Goal: Task Accomplishment & Management: Manage account settings

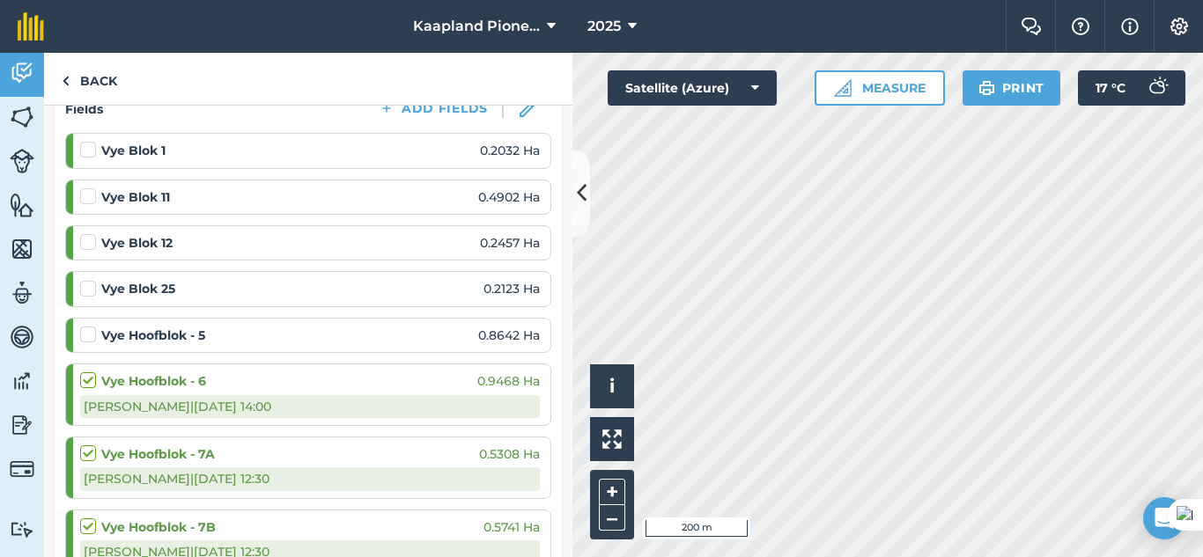
scroll to position [293, 0]
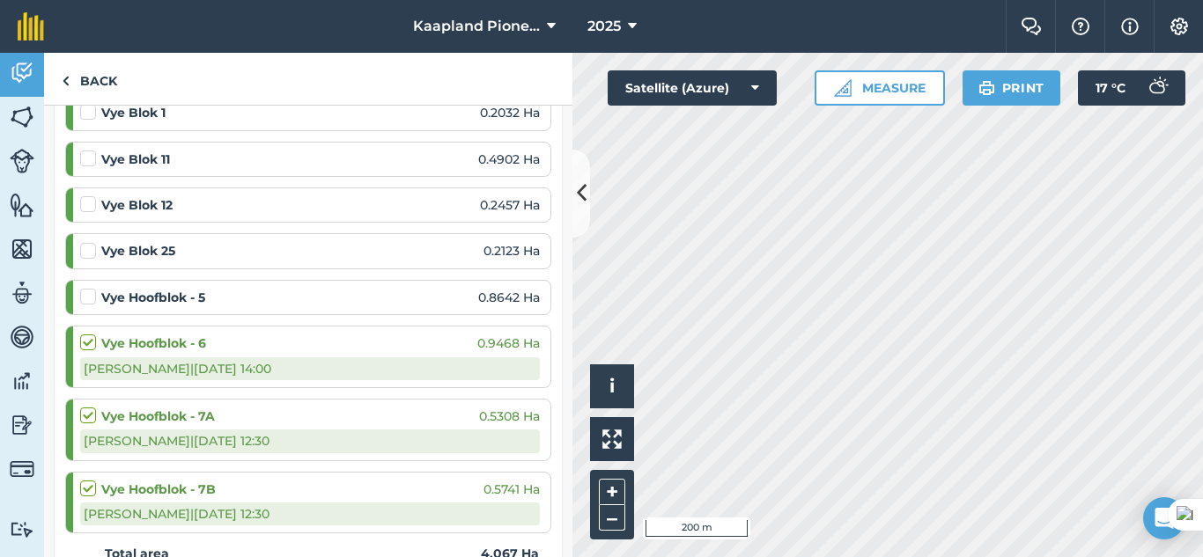
click at [87, 288] on label at bounding box center [90, 288] width 21 height 0
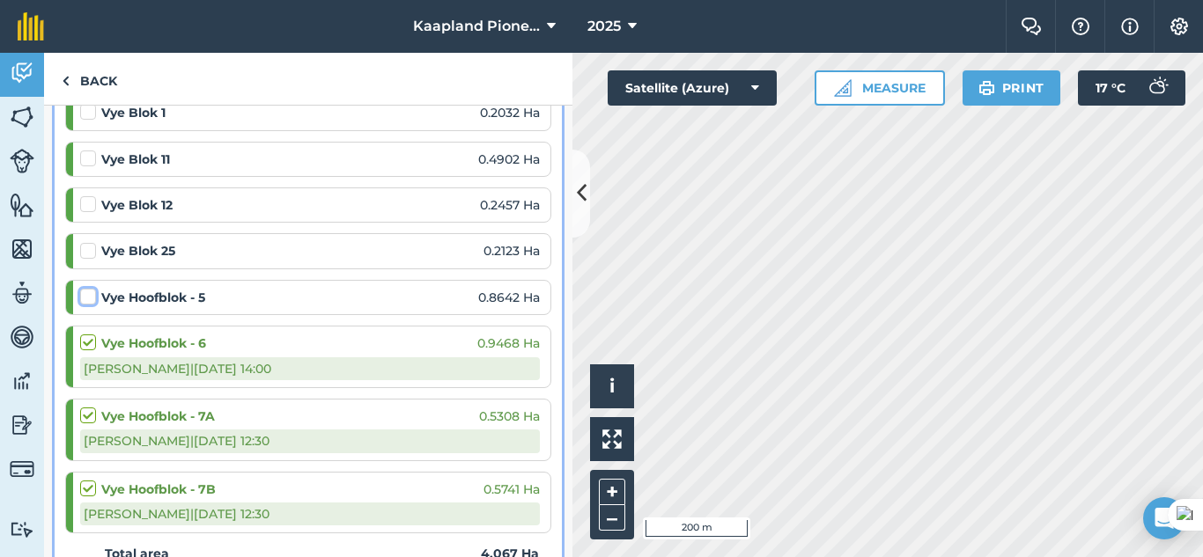
click at [87, 299] on input "checkbox" at bounding box center [85, 293] width 11 height 11
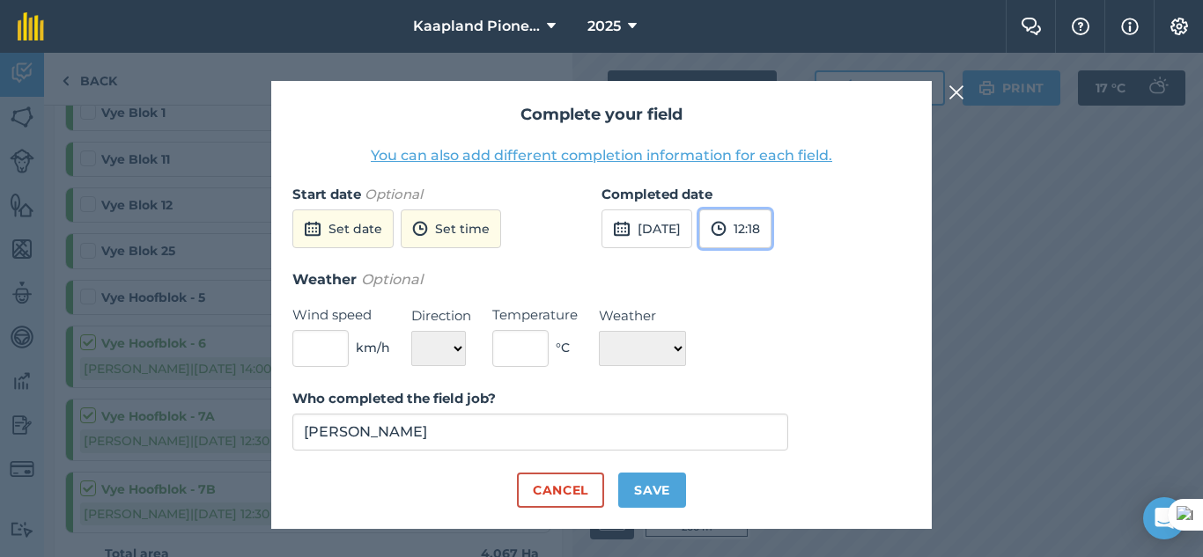
click at [771, 240] on button "12:18" at bounding box center [735, 229] width 72 height 39
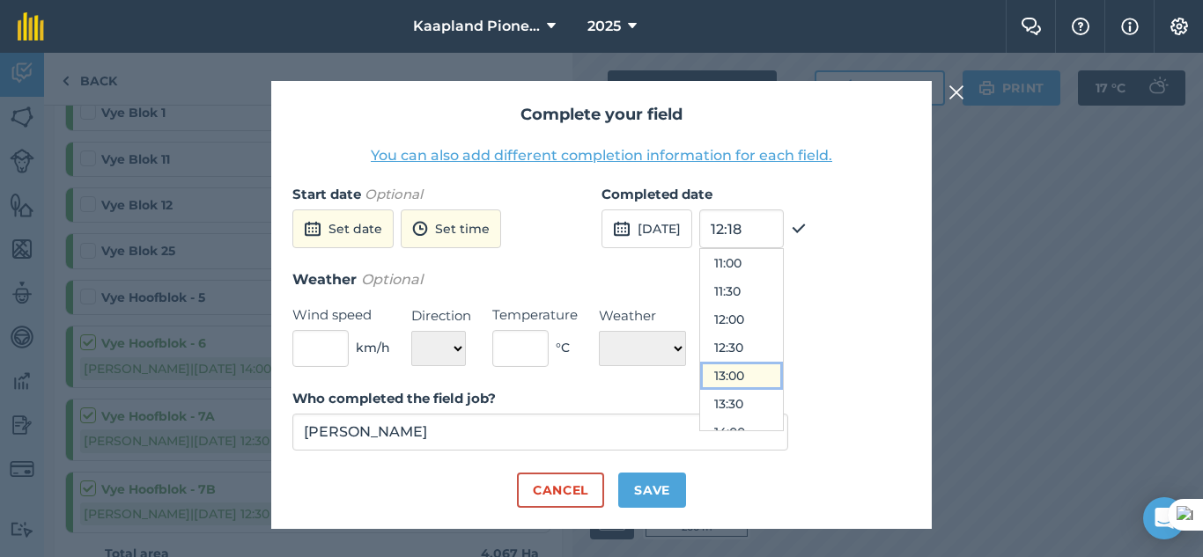
click at [779, 377] on button "13:00" at bounding box center [741, 376] width 83 height 28
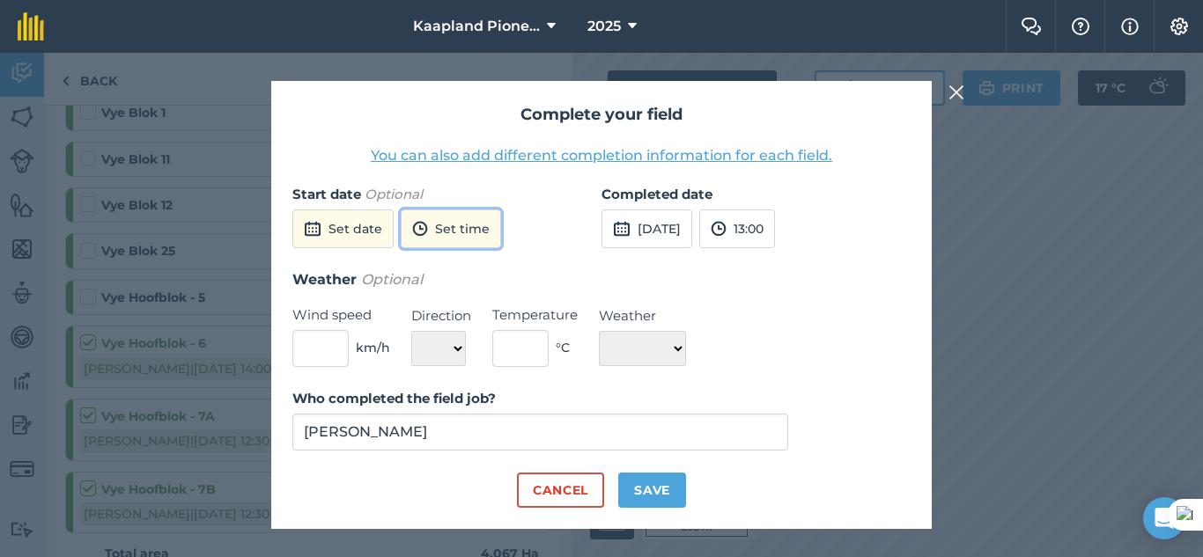
click at [453, 236] on button "Set time" at bounding box center [451, 229] width 100 height 39
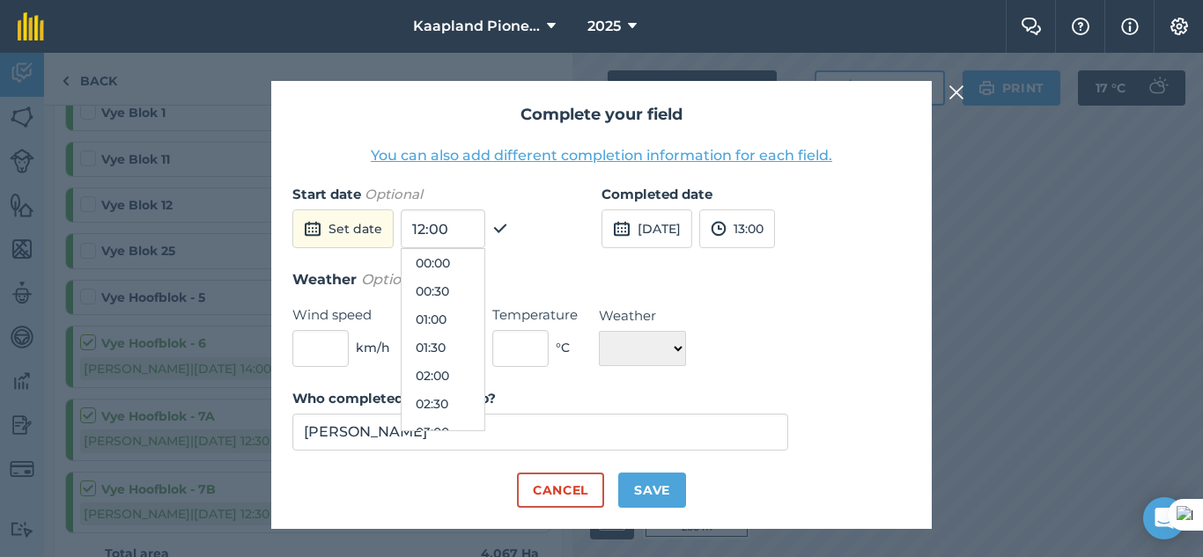
scroll to position [592, 0]
click at [450, 237] on input "12:00" at bounding box center [443, 229] width 85 height 39
click at [354, 236] on button "Set date" at bounding box center [342, 229] width 101 height 39
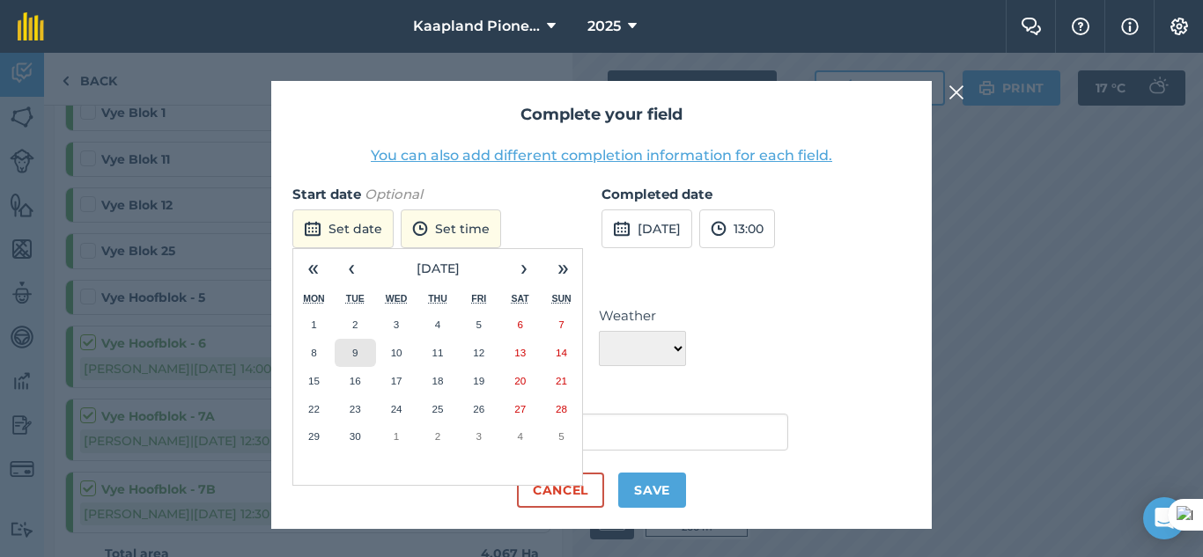
click at [365, 350] on button "9" at bounding box center [355, 353] width 41 height 28
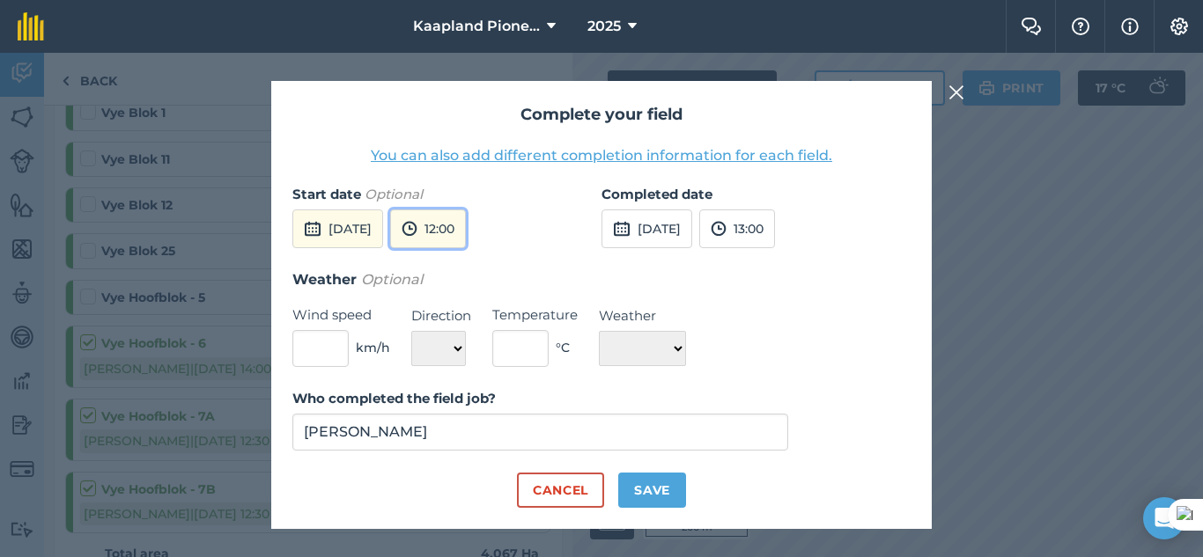
click at [466, 228] on button "12:00" at bounding box center [428, 229] width 76 height 39
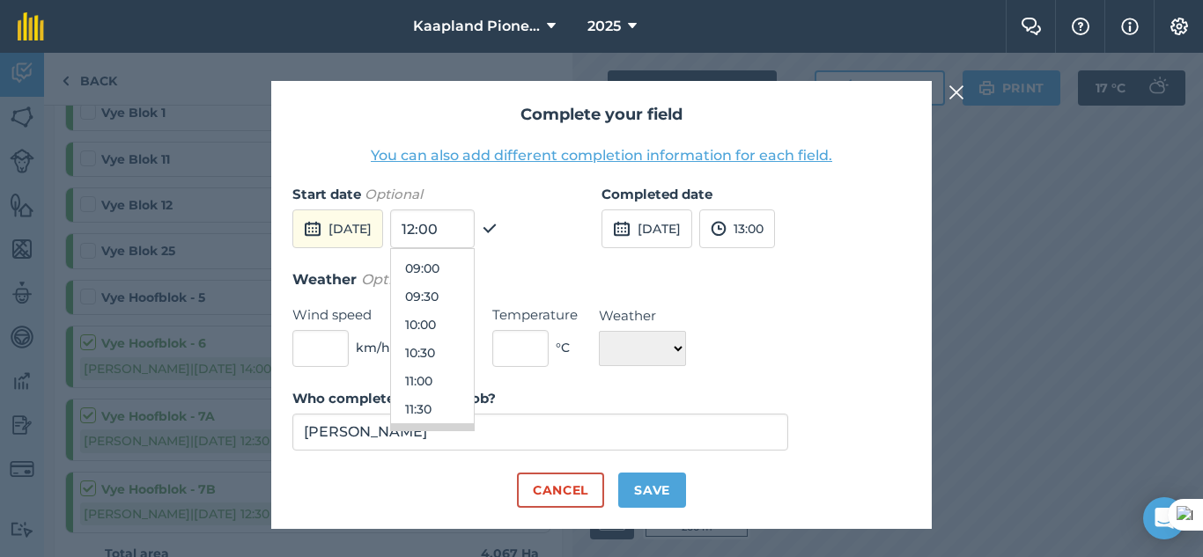
scroll to position [298, 0]
click at [460, 306] on button "06:00" at bounding box center [432, 303] width 83 height 28
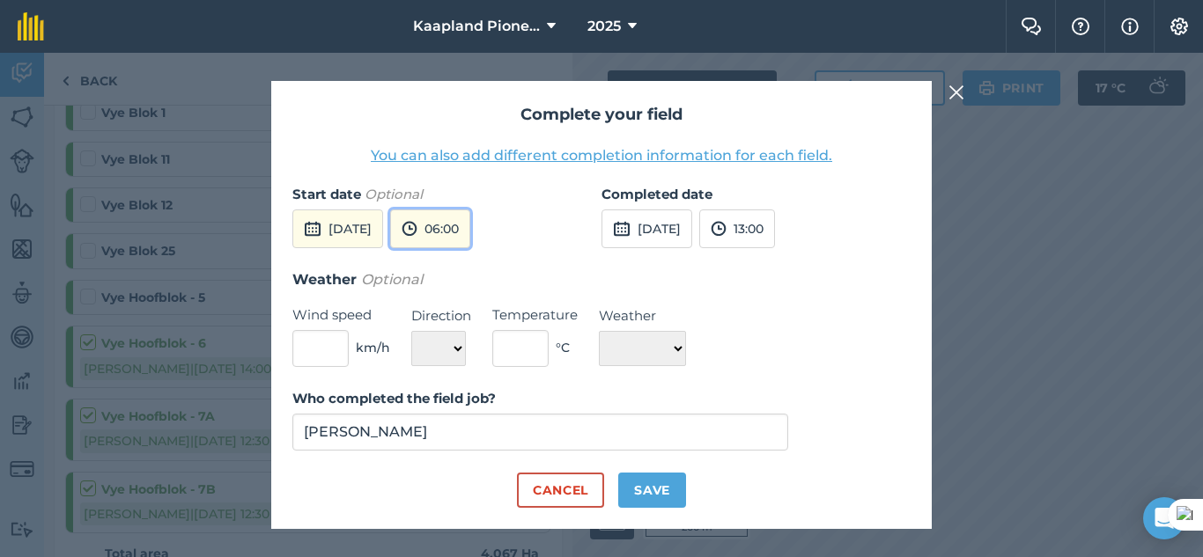
click at [470, 238] on button "06:00" at bounding box center [430, 229] width 80 height 39
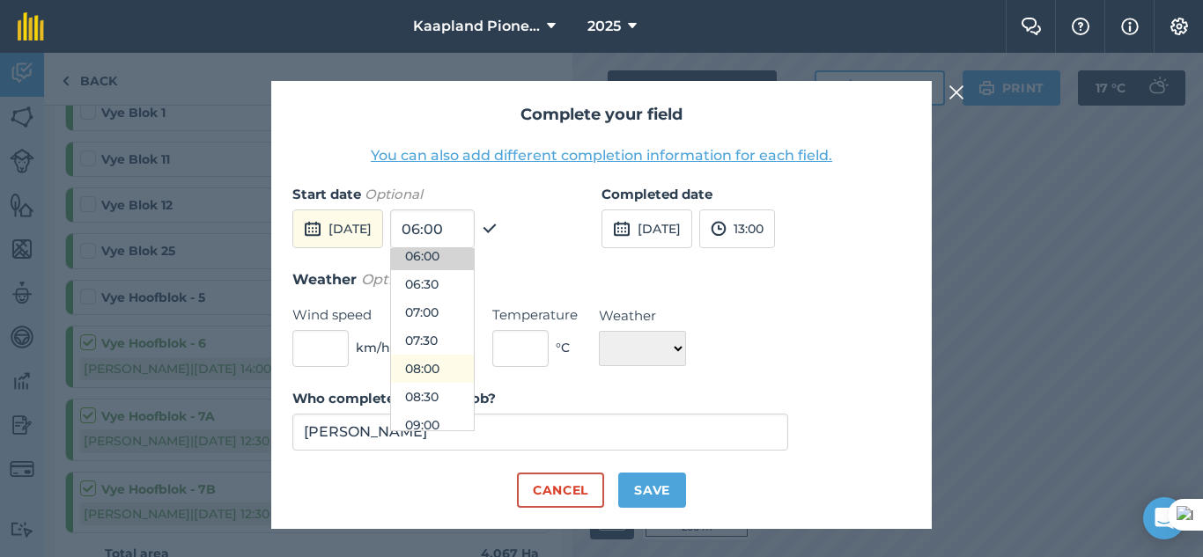
scroll to position [401, 0]
click at [468, 318] on button "08:00" at bounding box center [432, 313] width 83 height 28
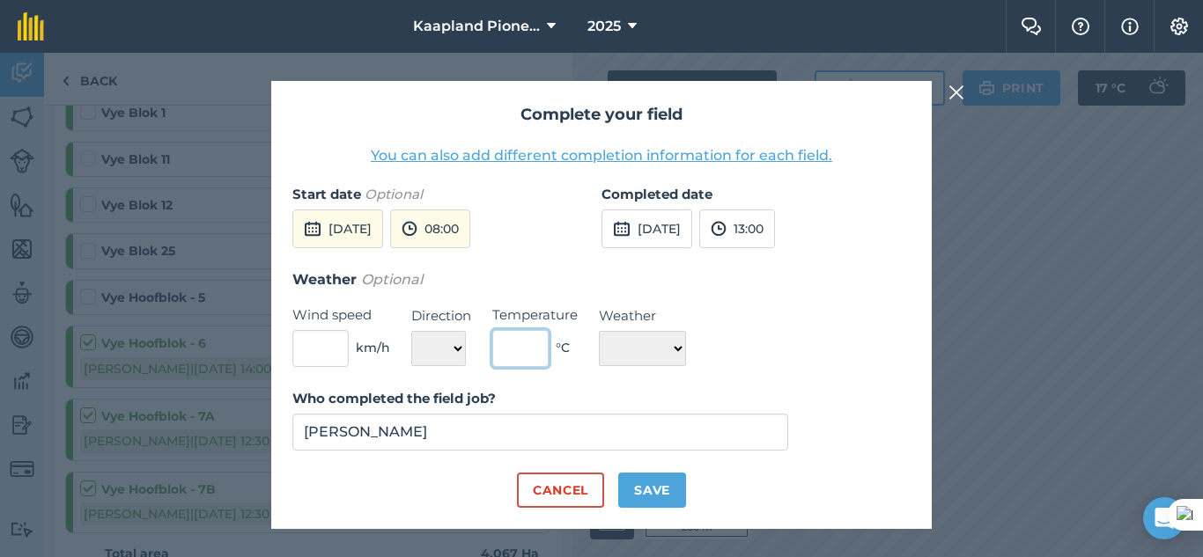
click at [533, 349] on input "text" at bounding box center [520, 348] width 56 height 37
click at [645, 501] on button "Save" at bounding box center [652, 490] width 68 height 35
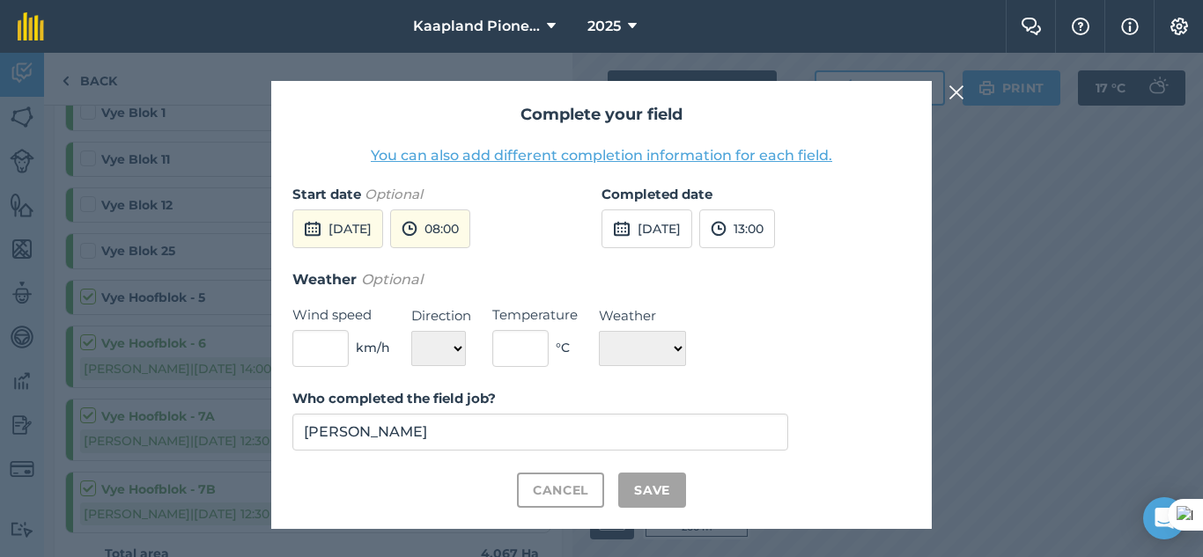
checkbox input "true"
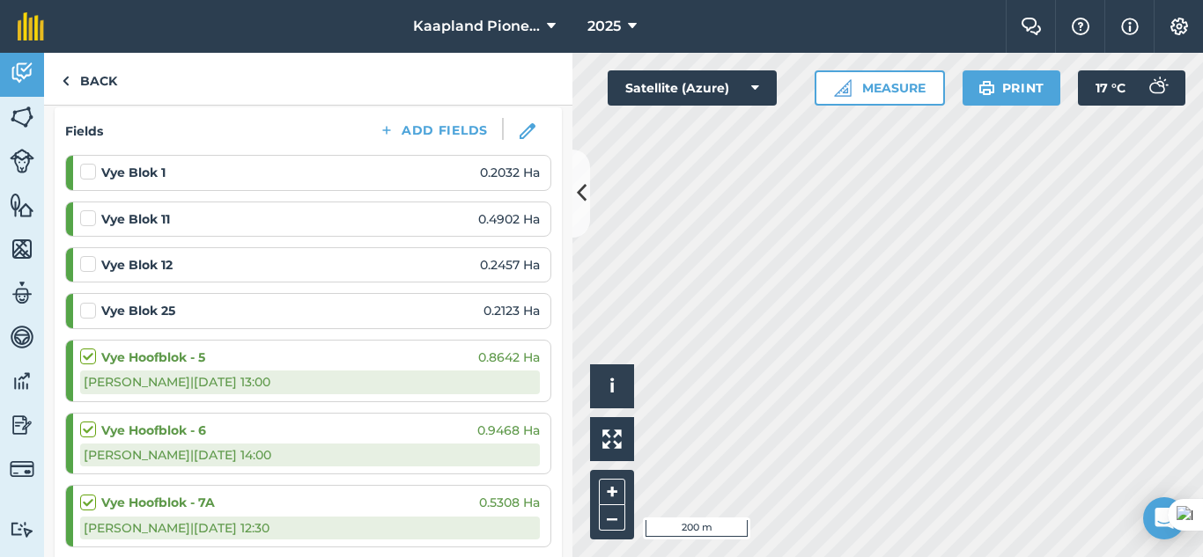
scroll to position [147, 0]
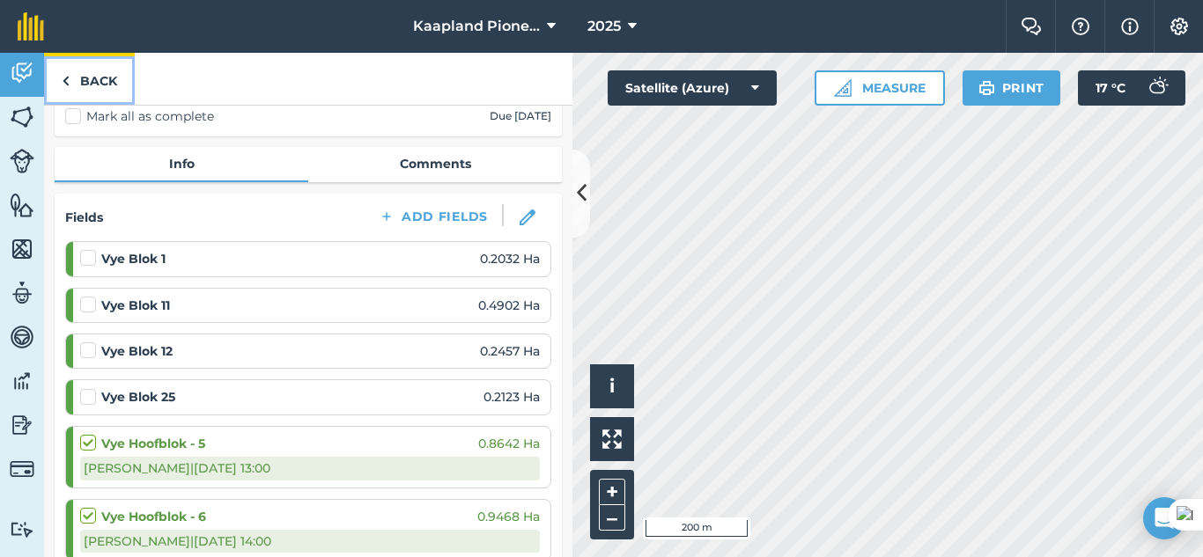
click at [103, 90] on link "Back" at bounding box center [89, 79] width 91 height 52
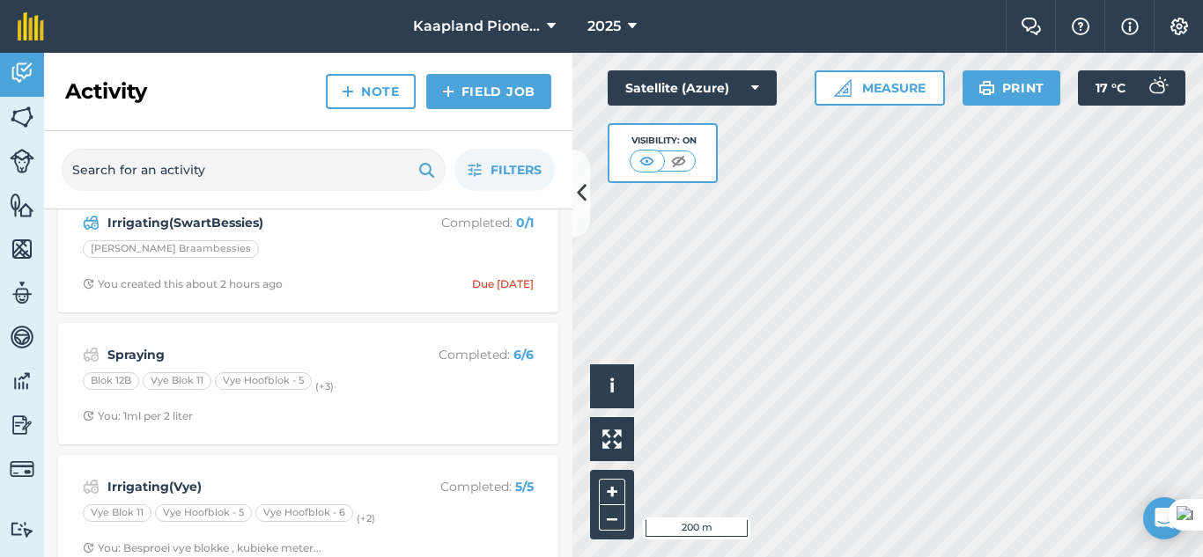
scroll to position [147, 0]
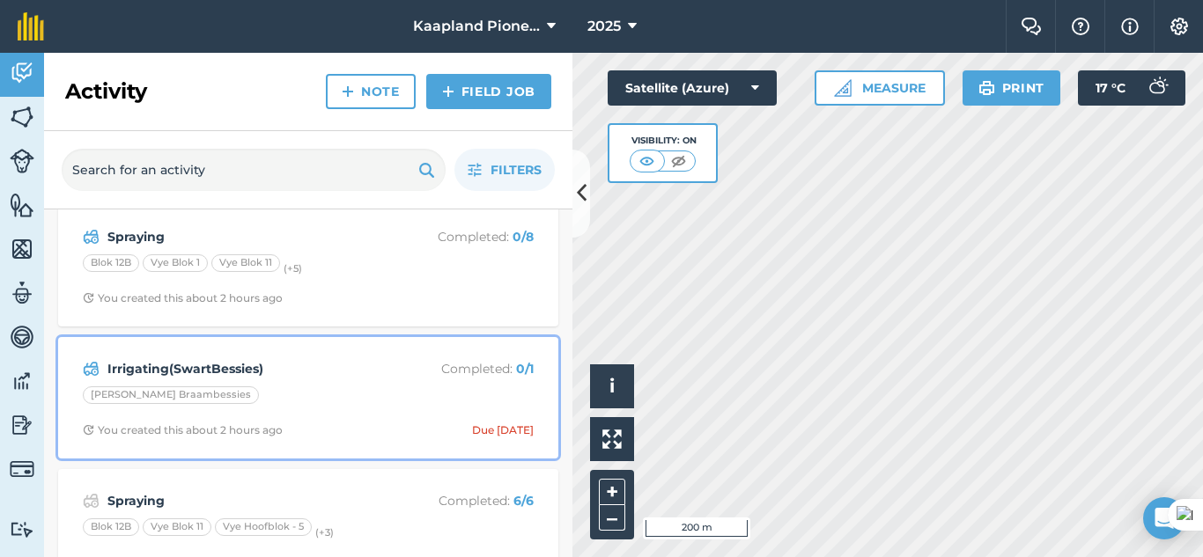
click at [316, 380] on div "Irrigating(SwartBessies) Completed : 0 / 1 [PERSON_NAME] Braambessies You creat…" at bounding box center [308, 398] width 479 height 100
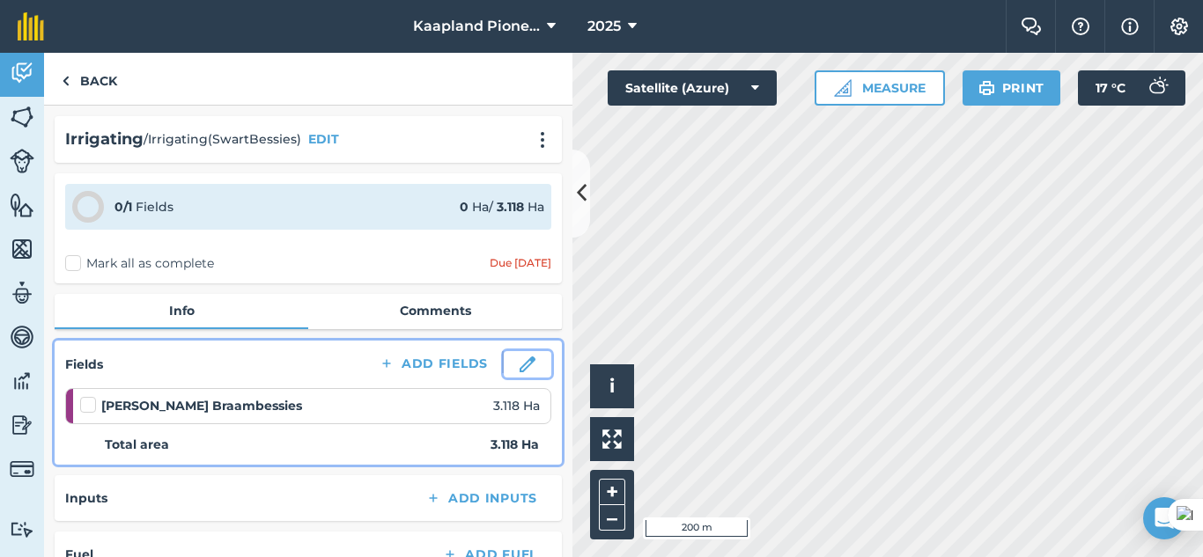
click at [520, 368] on img at bounding box center [528, 365] width 16 height 16
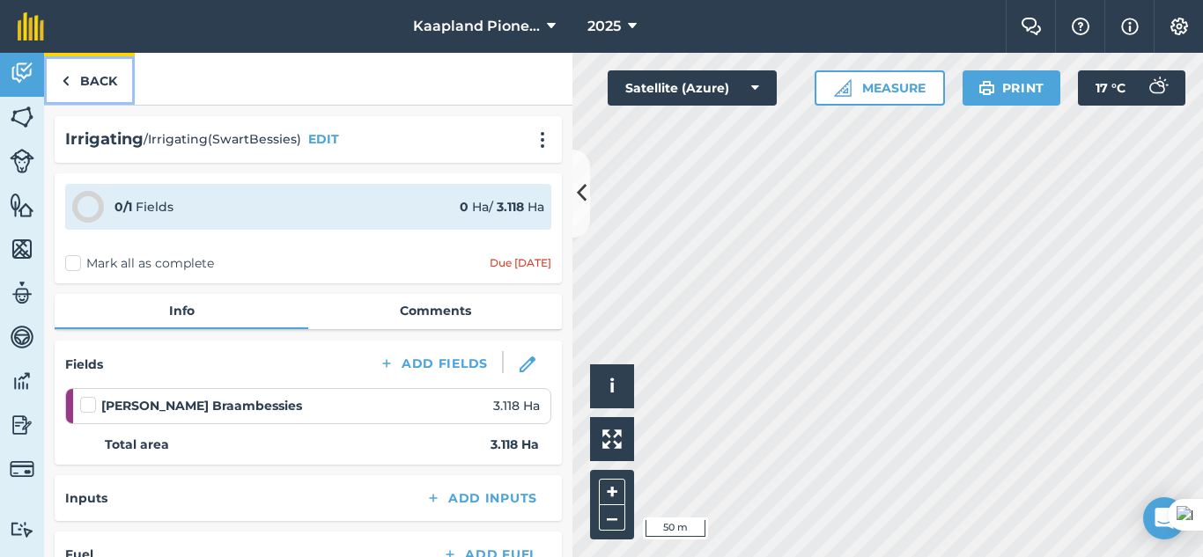
click at [76, 72] on link "Back" at bounding box center [89, 79] width 91 height 52
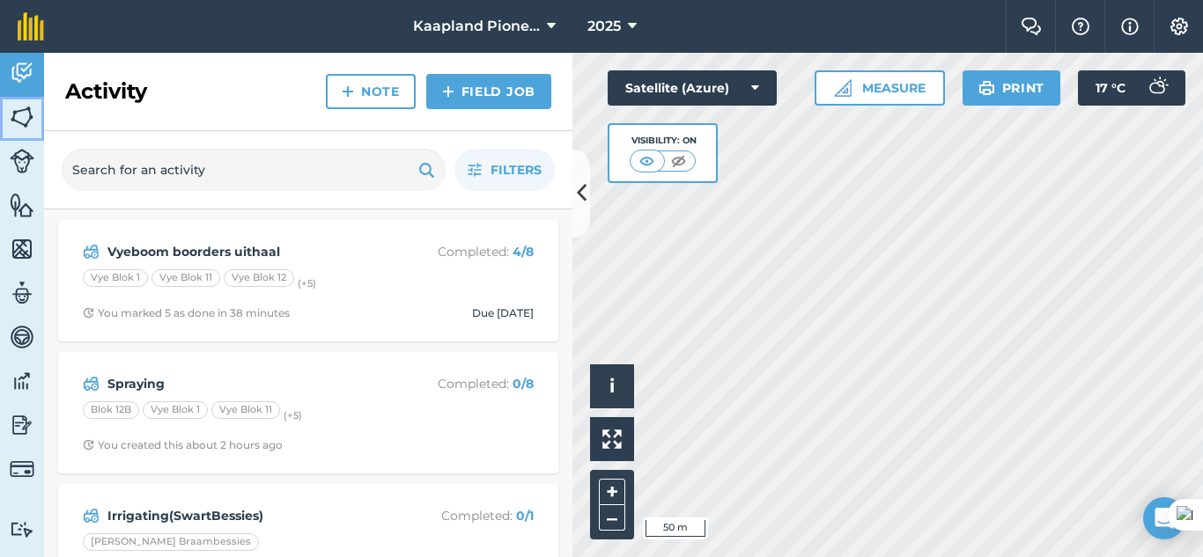
click at [23, 125] on img at bounding box center [22, 117] width 25 height 26
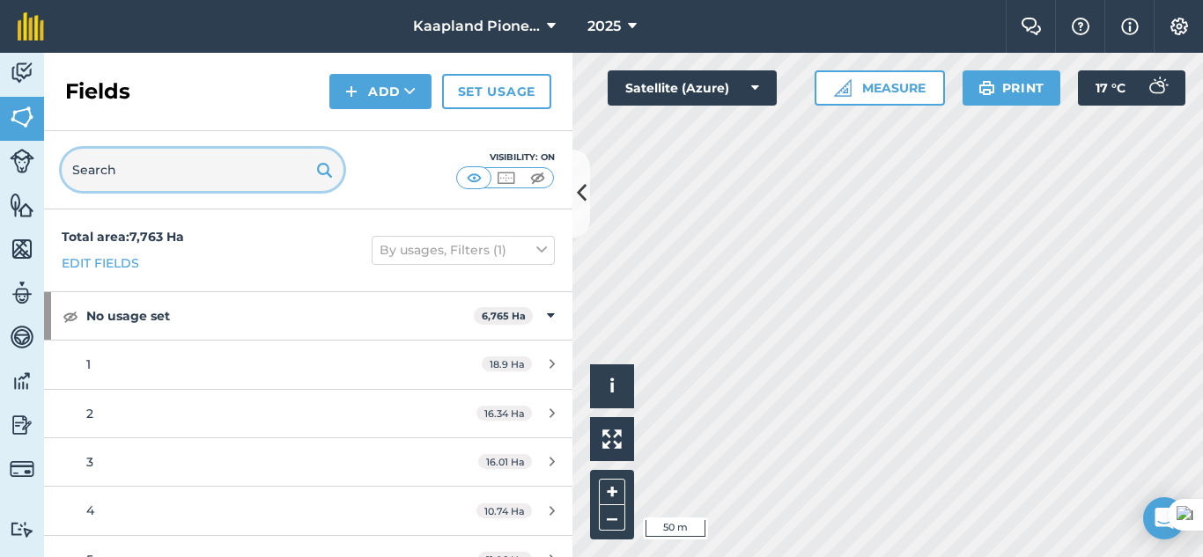
click at [198, 176] on input "text" at bounding box center [203, 170] width 282 height 42
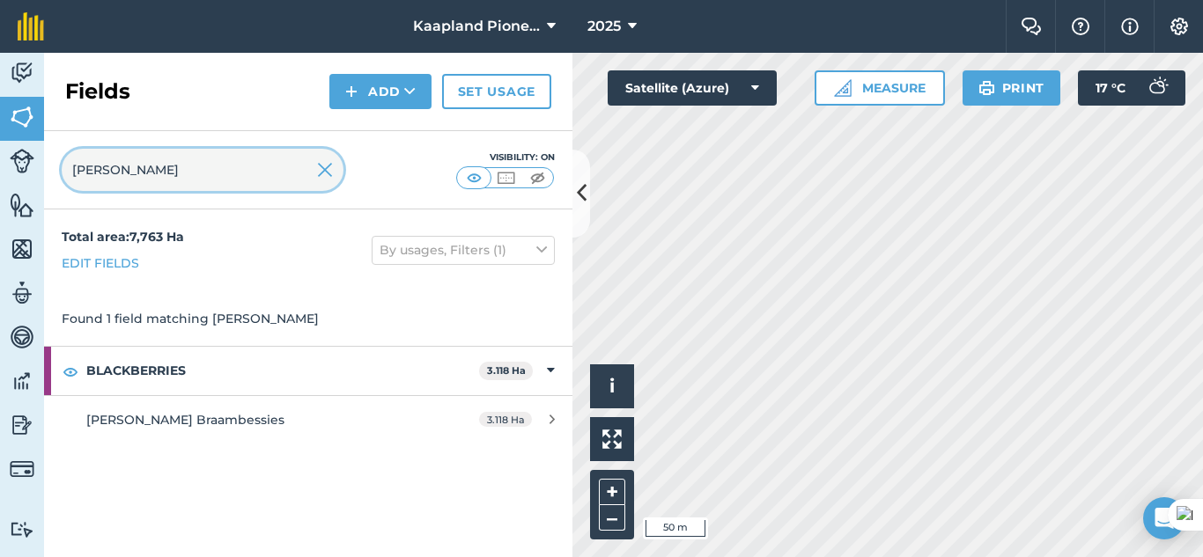
type input "[PERSON_NAME]"
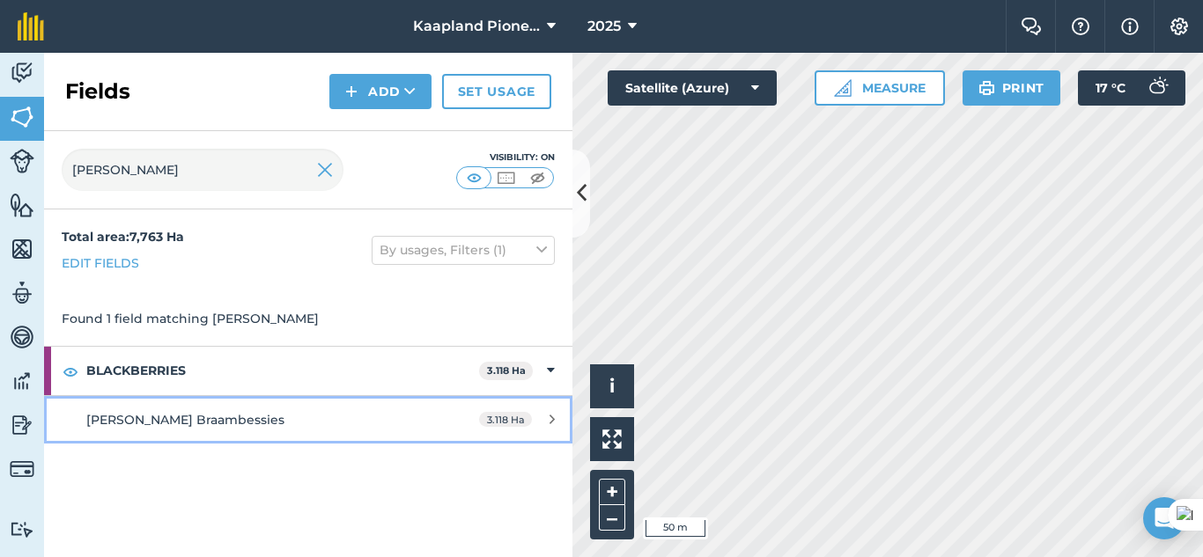
click at [181, 407] on link "[PERSON_NAME] Braambessies 3.118 Ha" at bounding box center [308, 420] width 528 height 48
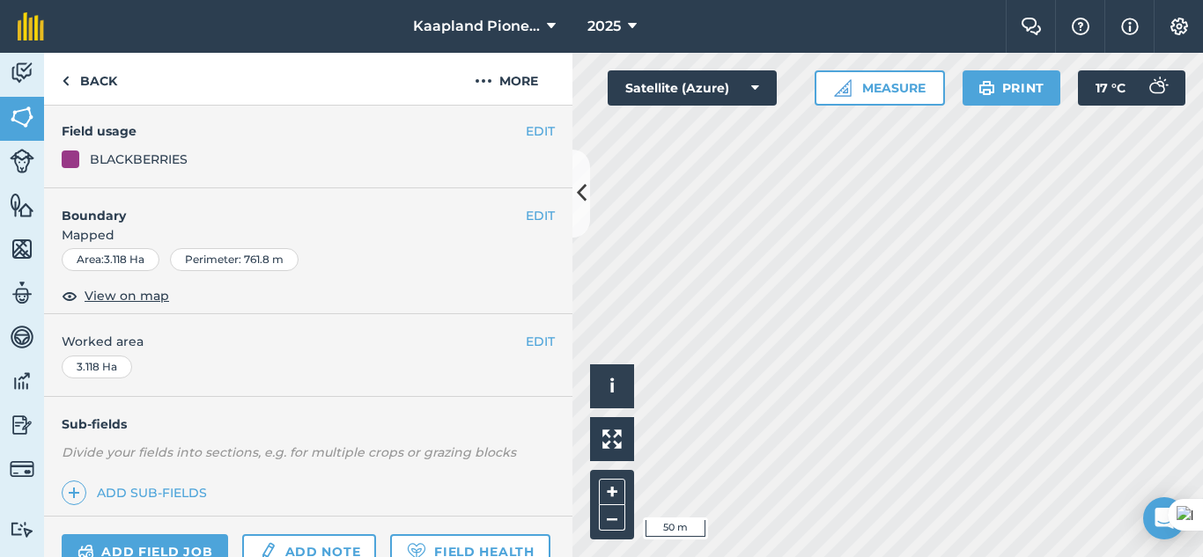
scroll to position [293, 0]
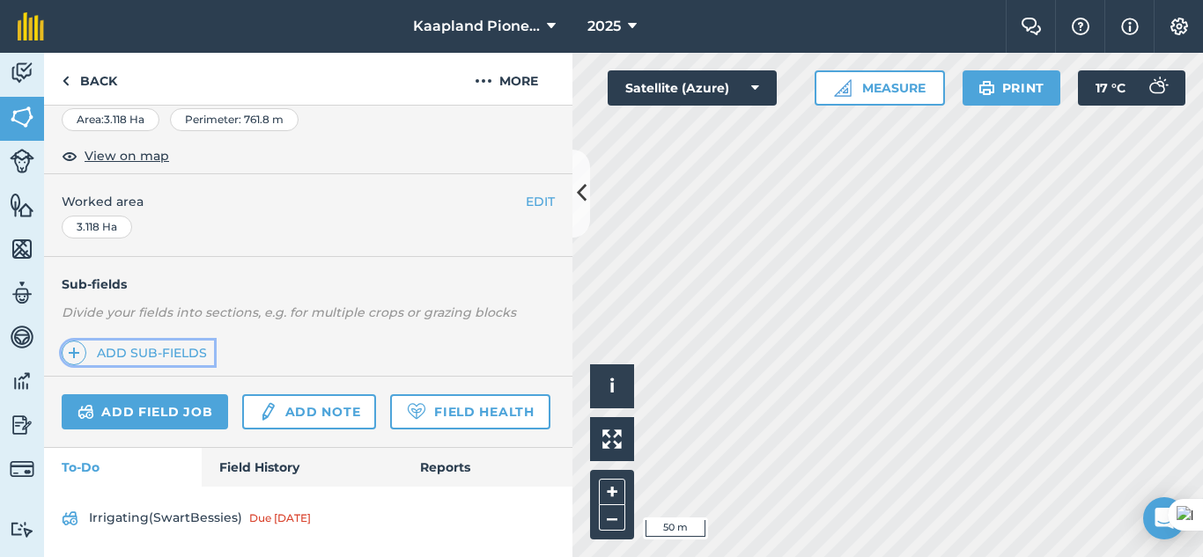
click at [148, 348] on link "Add sub-fields" at bounding box center [138, 353] width 152 height 25
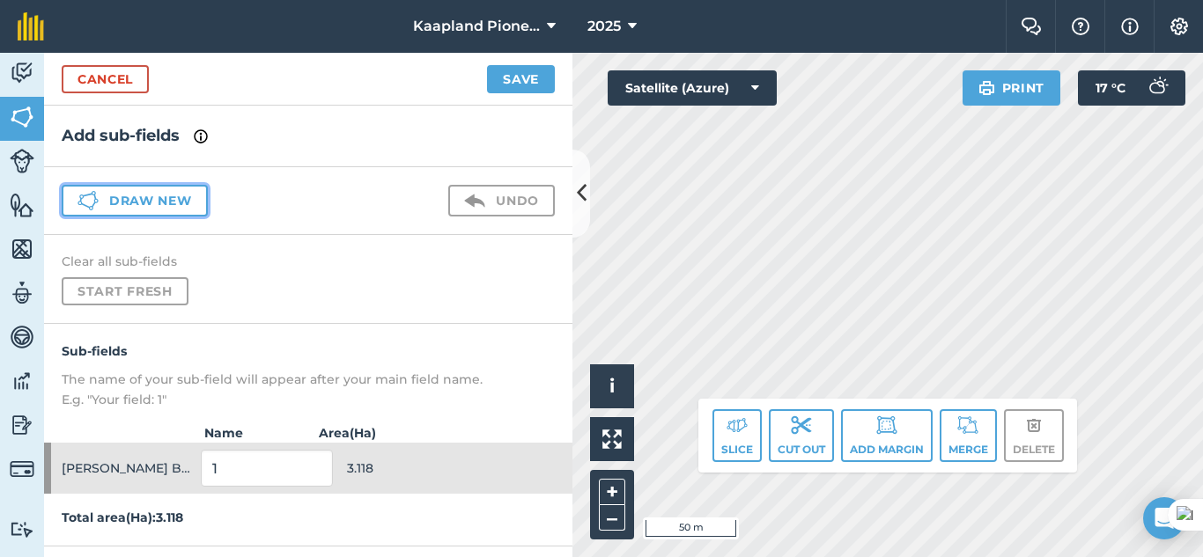
click at [151, 203] on button "Draw new" at bounding box center [135, 201] width 146 height 32
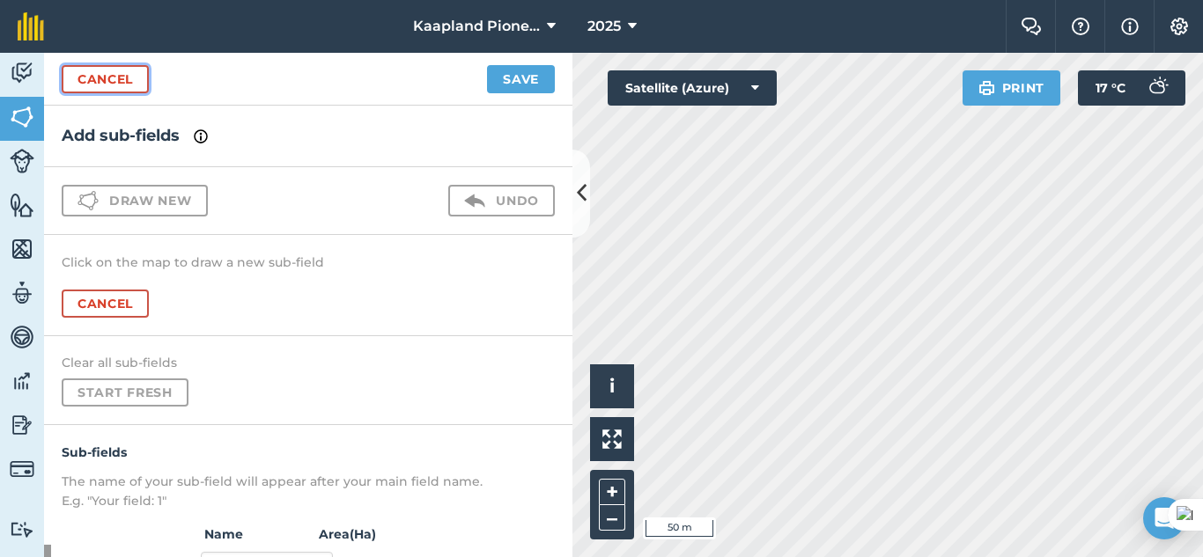
click at [130, 71] on link "Cancel" at bounding box center [105, 79] width 87 height 28
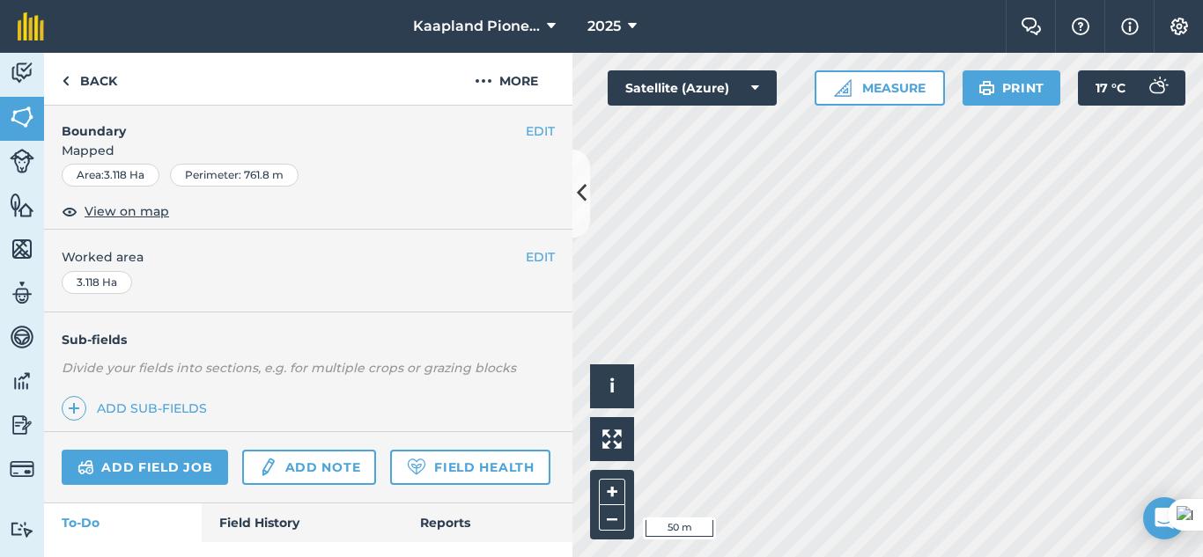
scroll to position [293, 0]
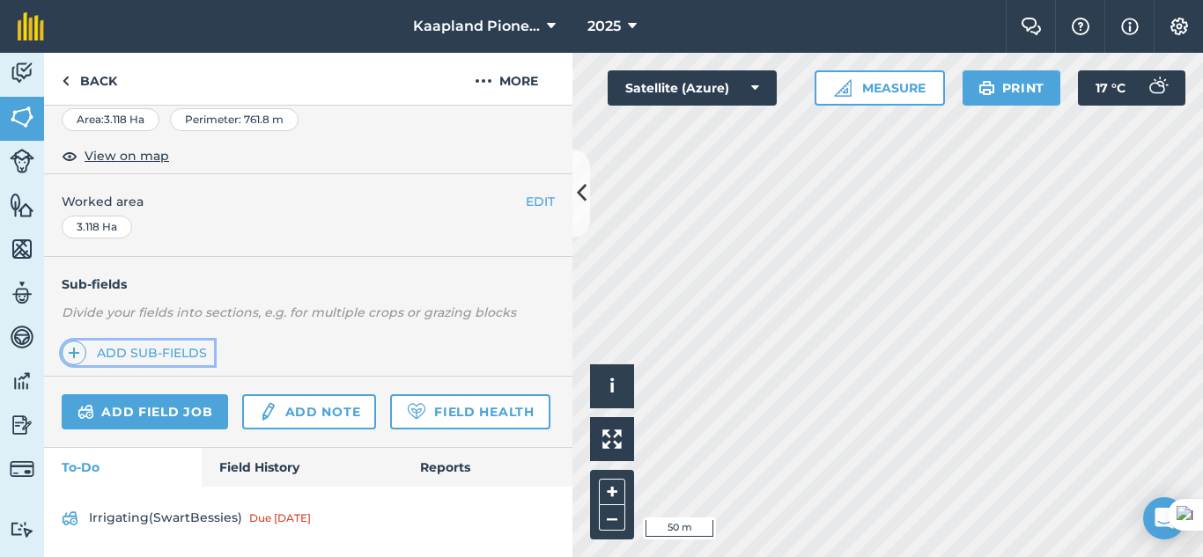
click at [107, 343] on link "Add sub-fields" at bounding box center [138, 353] width 152 height 25
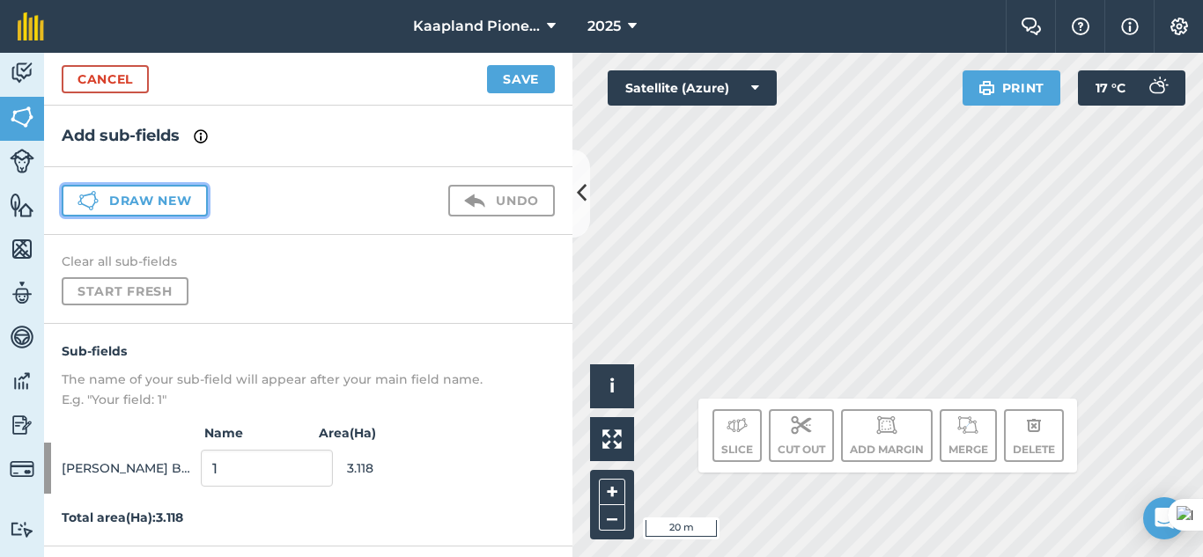
click at [153, 212] on button "Draw new" at bounding box center [135, 201] width 146 height 32
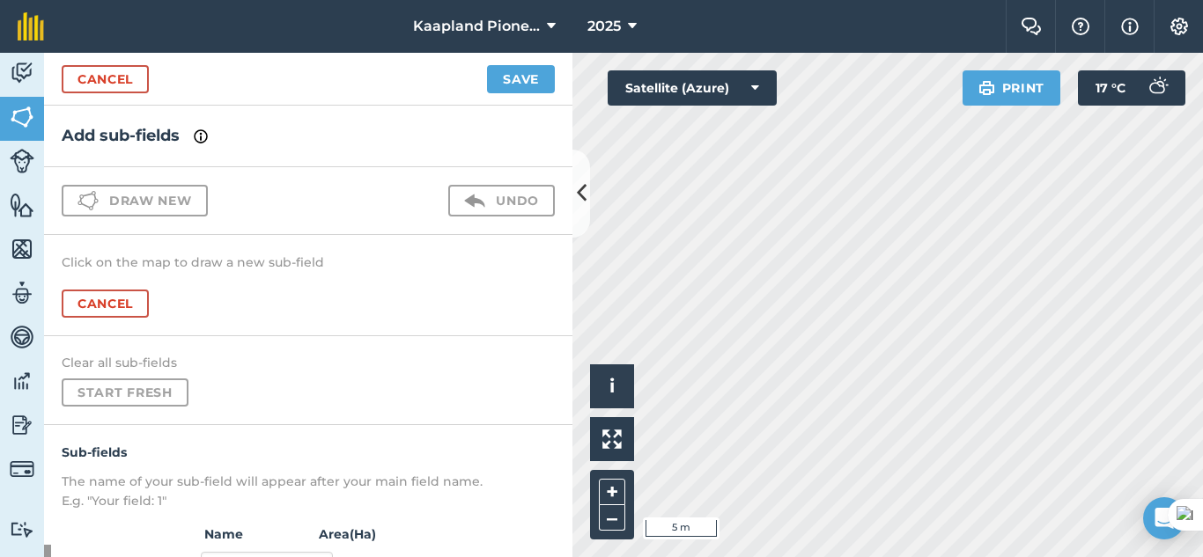
click at [834, 556] on html "Kaapland Pioneer 2025 Farm Chat Help Info Settings Kaapland Pioneer - 2025 Repr…" at bounding box center [601, 278] width 1203 height 557
click at [910, 17] on div "Kaapland Pioneer 2025 Farm Chat Help Info Settings Kaapland Pioneer - 2025 Repr…" at bounding box center [601, 278] width 1203 height 557
click at [578, 203] on icon at bounding box center [582, 193] width 10 height 31
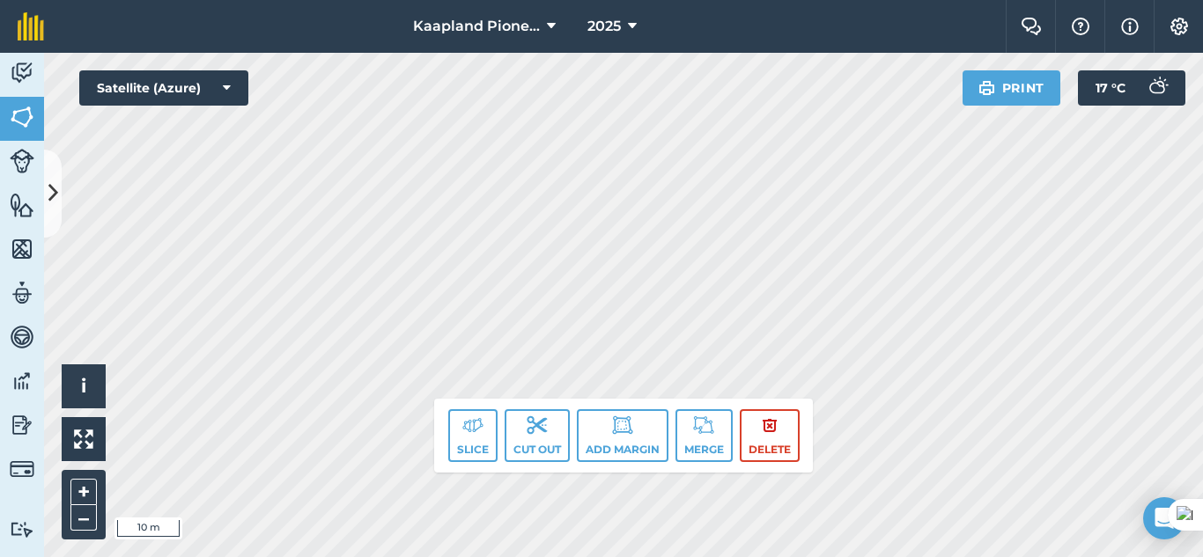
click at [1078, 47] on div "Kaapland Pioneer 2025 Farm Chat Help Info Settings Kaapland Pioneer - 2025 Repr…" at bounding box center [601, 278] width 1203 height 557
click at [57, 198] on icon at bounding box center [53, 193] width 10 height 31
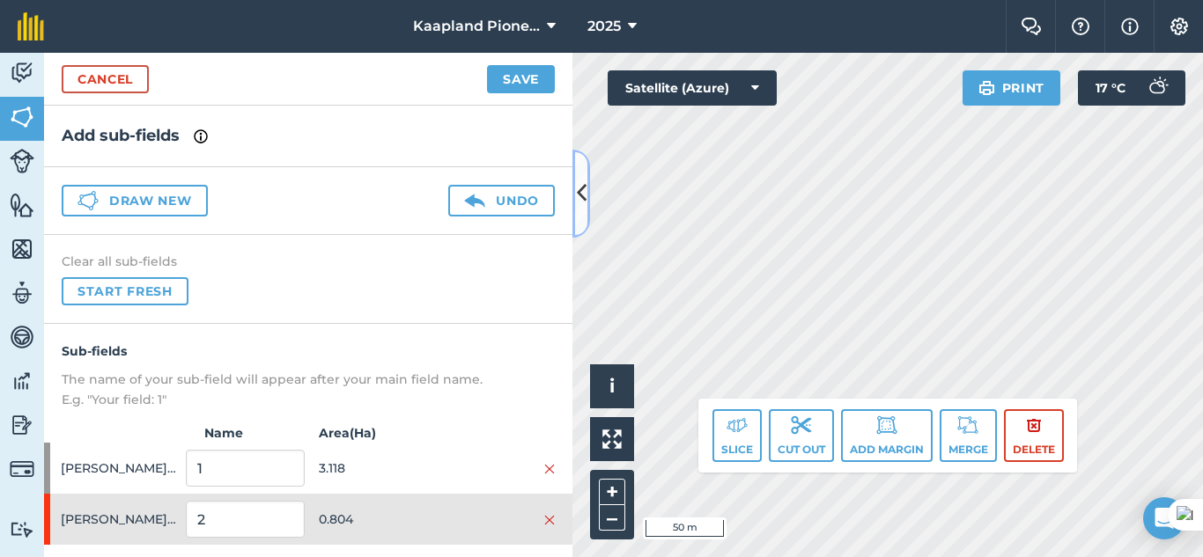
scroll to position [41, 0]
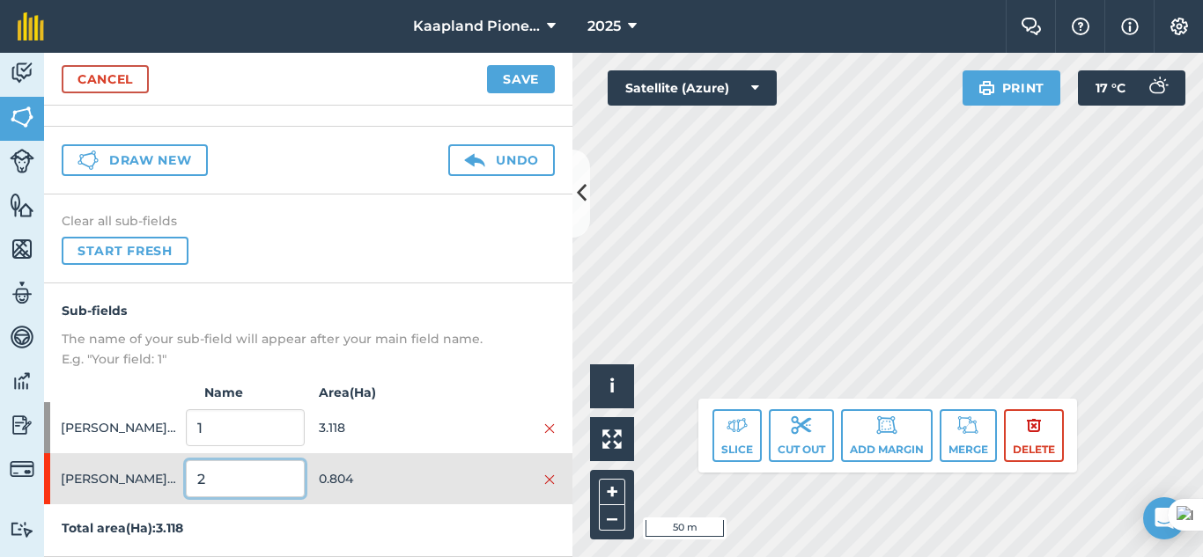
click at [225, 486] on input "2" at bounding box center [245, 479] width 118 height 37
type input "Blok 10"
click at [544, 427] on img at bounding box center [549, 429] width 11 height 14
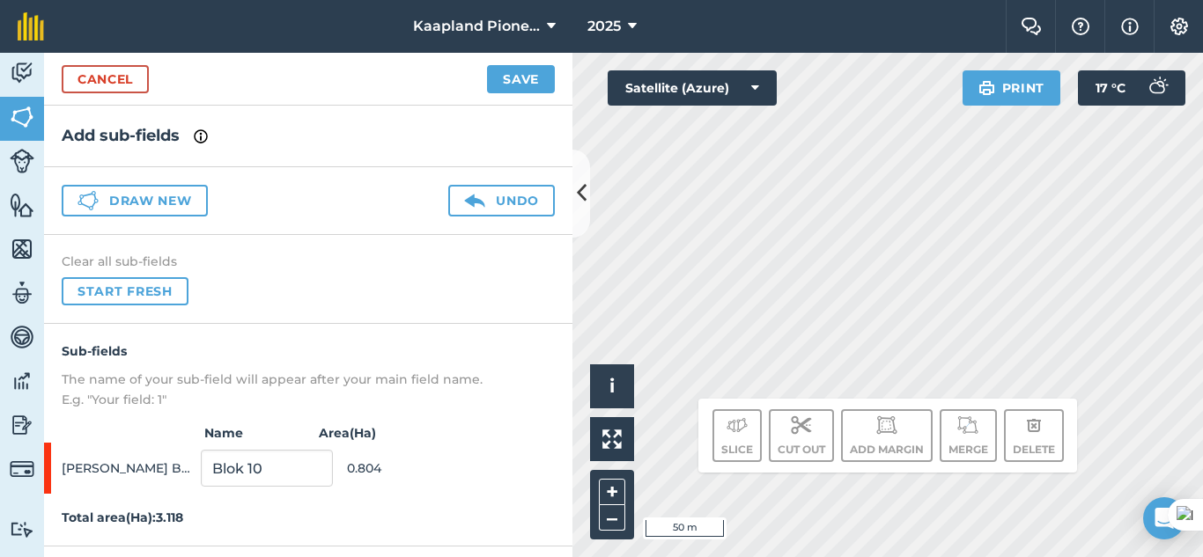
scroll to position [0, 0]
click at [174, 216] on button "Draw new" at bounding box center [135, 201] width 146 height 32
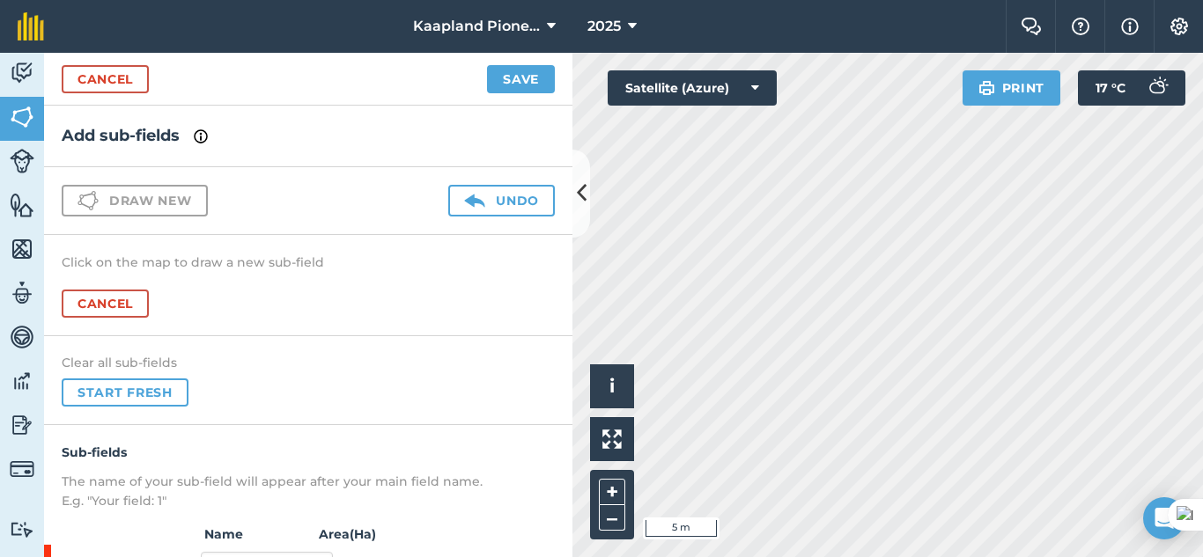
click at [1202, 556] on html "Kaapland Pioneer 2025 Farm Chat Help Info Settings Kaapland Pioneer - 2025 Repr…" at bounding box center [601, 278] width 1203 height 557
click at [1057, 99] on button "Print" at bounding box center [1011, 87] width 99 height 35
click at [978, 41] on div "Kaapland Pioneer 2025 Farm Chat Help Info Settings Kaapland Pioneer - 2025 Repr…" at bounding box center [601, 278] width 1203 height 557
click at [777, 556] on html "Kaapland Pioneer 2025 Farm Chat Help Info Settings Kaapland Pioneer - 2025 Repr…" at bounding box center [601, 278] width 1203 height 557
click at [725, 556] on html "Kaapland Pioneer 2025 Farm Chat Help Info Settings Kaapland Pioneer - 2025 Repr…" at bounding box center [601, 278] width 1203 height 557
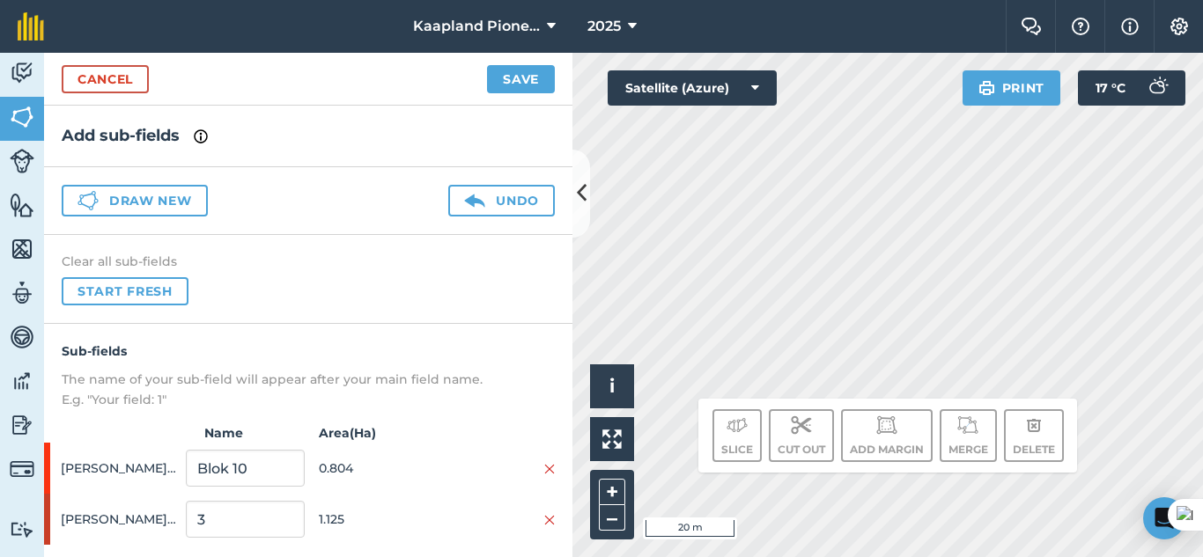
scroll to position [41, 0]
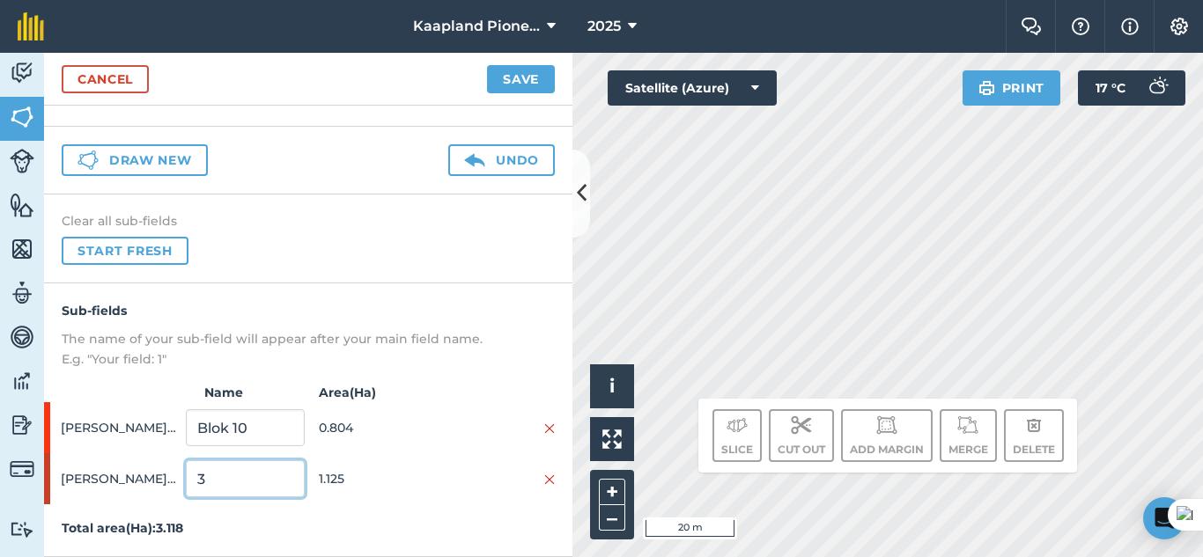
click at [231, 482] on input "3" at bounding box center [245, 479] width 118 height 37
type input "Blok 9"
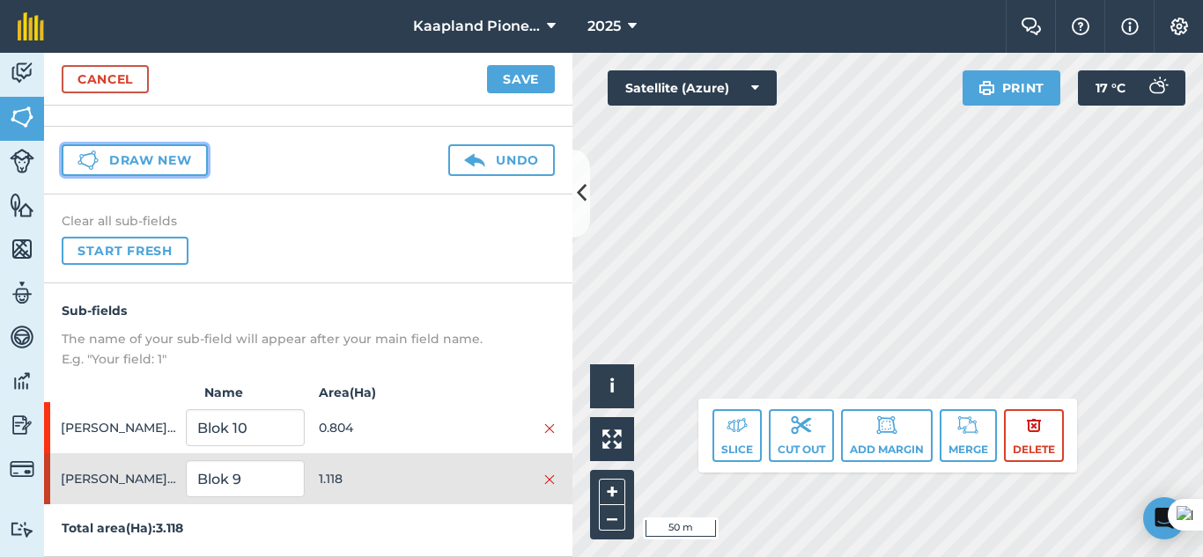
click at [173, 162] on button "Draw new" at bounding box center [135, 160] width 146 height 32
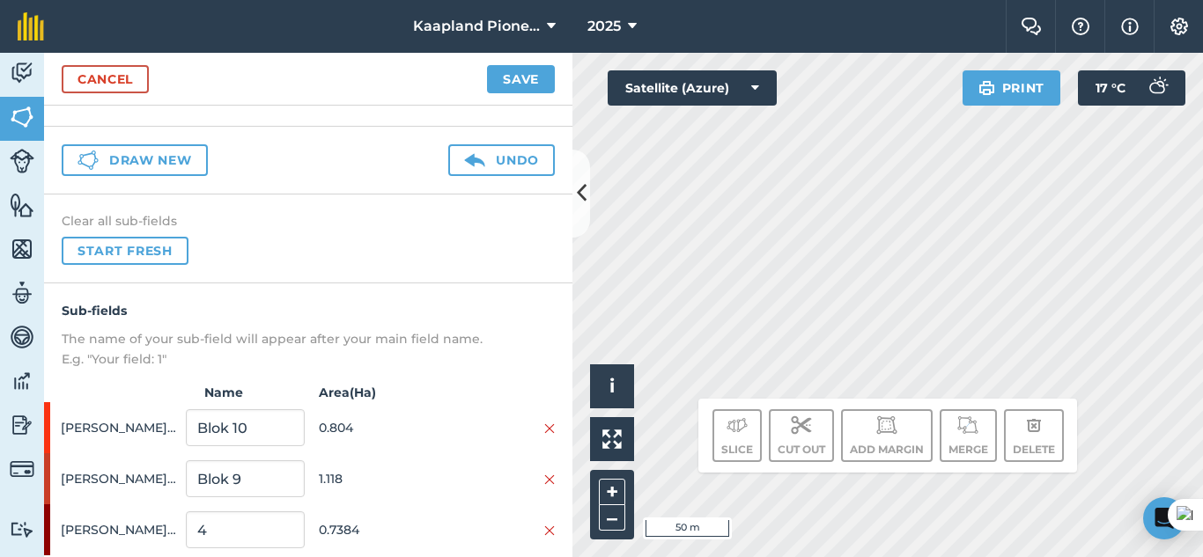
scroll to position [92, 0]
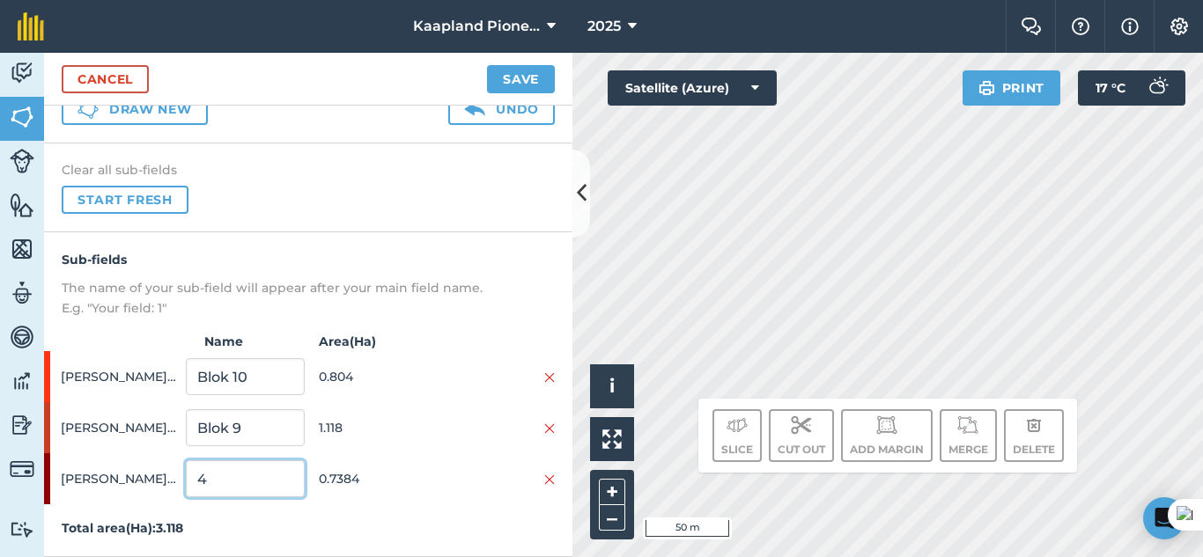
click at [233, 478] on input "4" at bounding box center [245, 479] width 118 height 37
type input "Blok 8B"
click at [184, 118] on button "Draw new" at bounding box center [135, 109] width 146 height 32
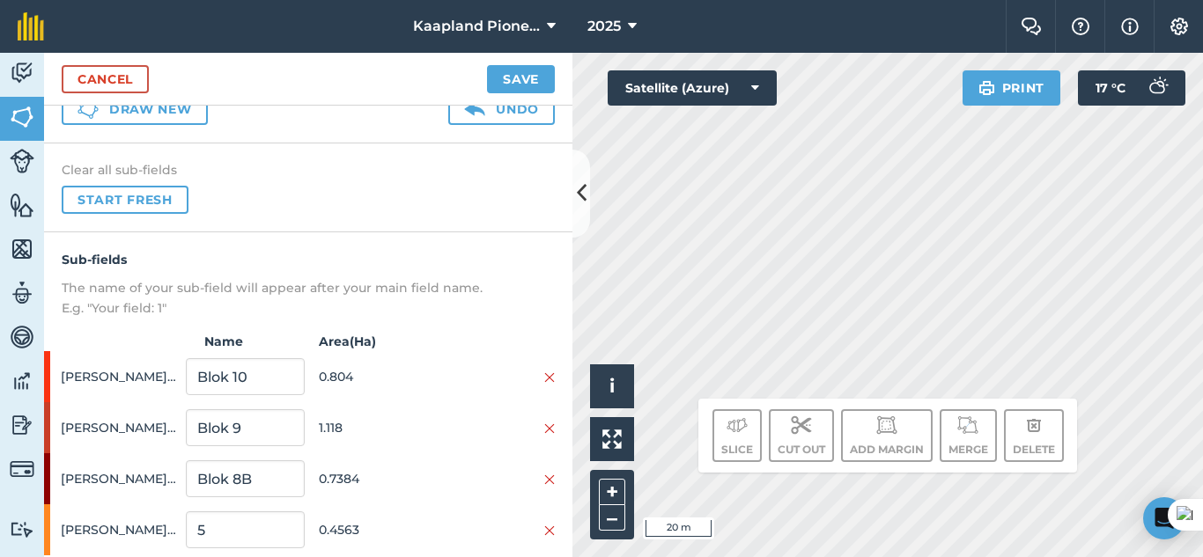
scroll to position [143, 0]
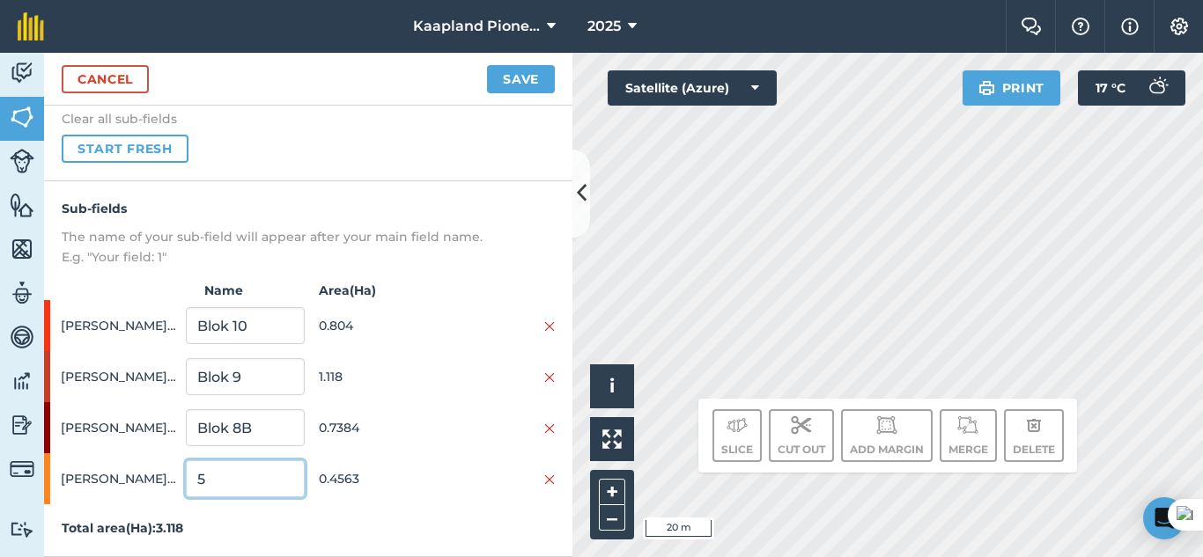
click at [253, 464] on input "5" at bounding box center [245, 479] width 118 height 37
type input "Blok 8A"
click at [508, 71] on button "Save" at bounding box center [521, 79] width 68 height 28
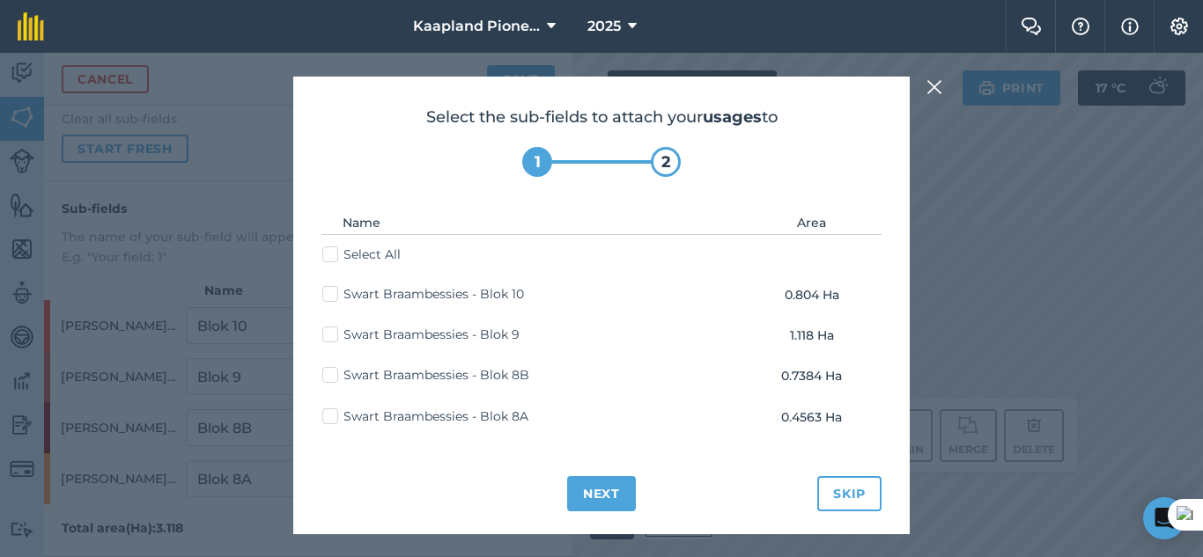
click at [335, 258] on label "Select All" at bounding box center [361, 255] width 78 height 18
click at [334, 257] on input "Select All" at bounding box center [327, 251] width 11 height 11
checkbox input "true"
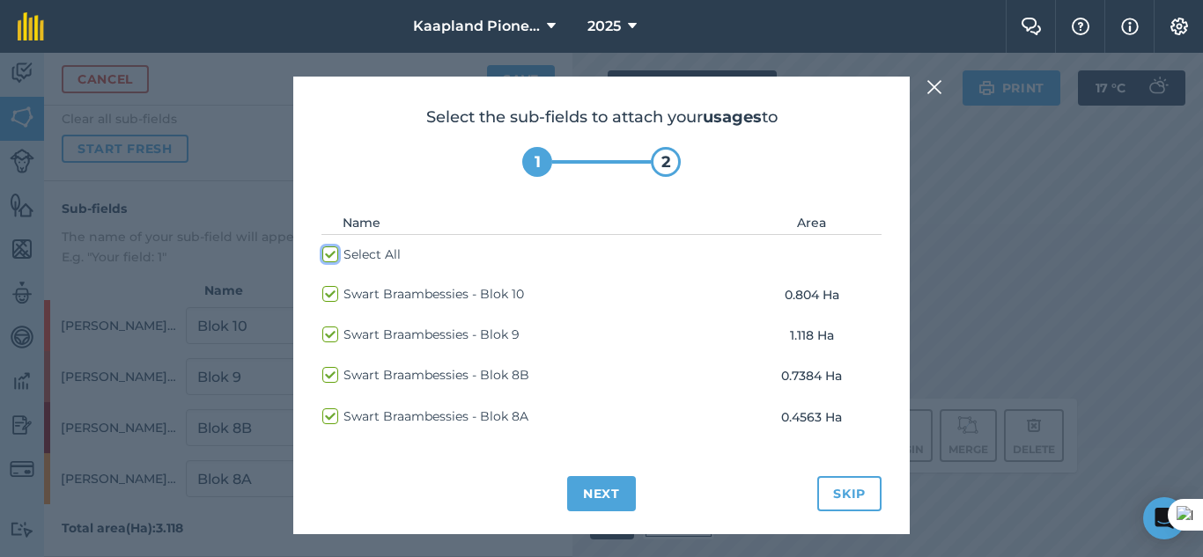
checkbox input "true"
click at [603, 491] on button "Next" at bounding box center [601, 493] width 69 height 35
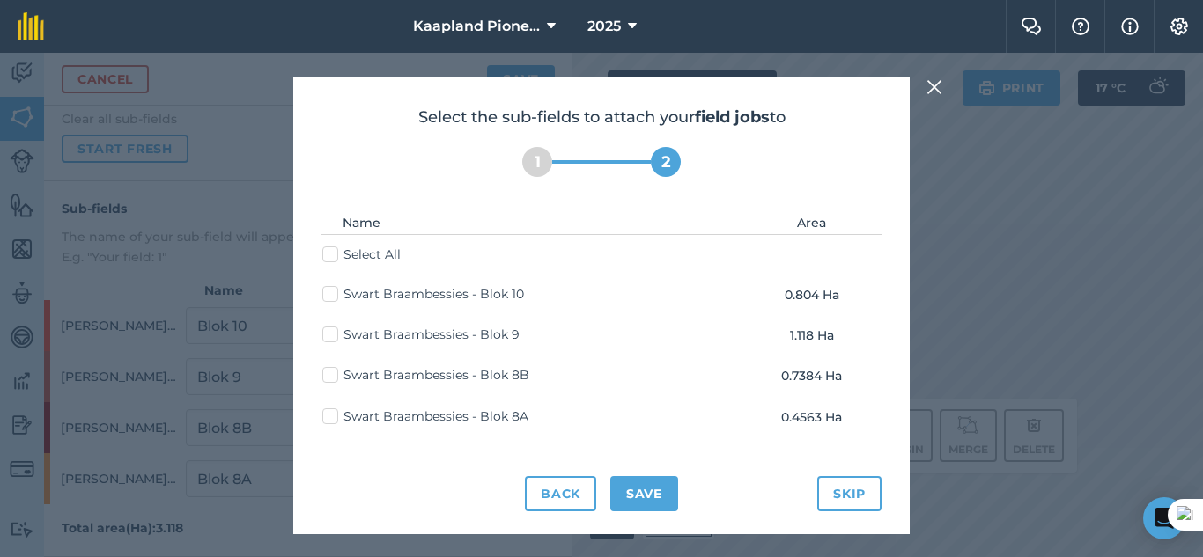
click at [329, 263] on label "Select All" at bounding box center [361, 255] width 78 height 18
click at [329, 257] on input "Select All" at bounding box center [327, 251] width 11 height 11
checkbox input "true"
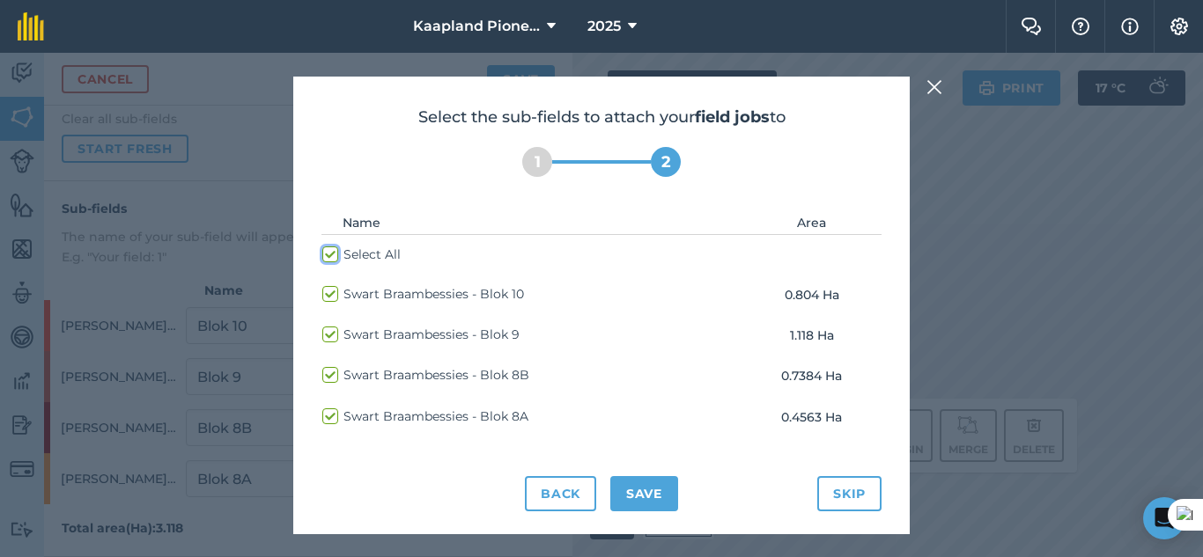
checkbox input "true"
click at [632, 494] on button "Save" at bounding box center [644, 493] width 68 height 35
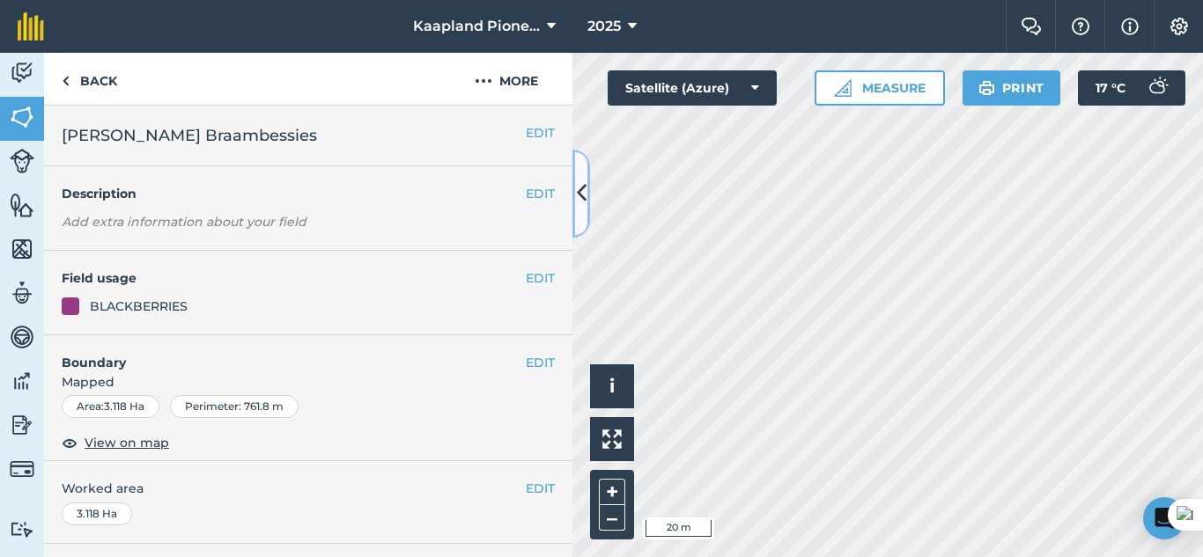
click at [586, 194] on button at bounding box center [581, 194] width 18 height 88
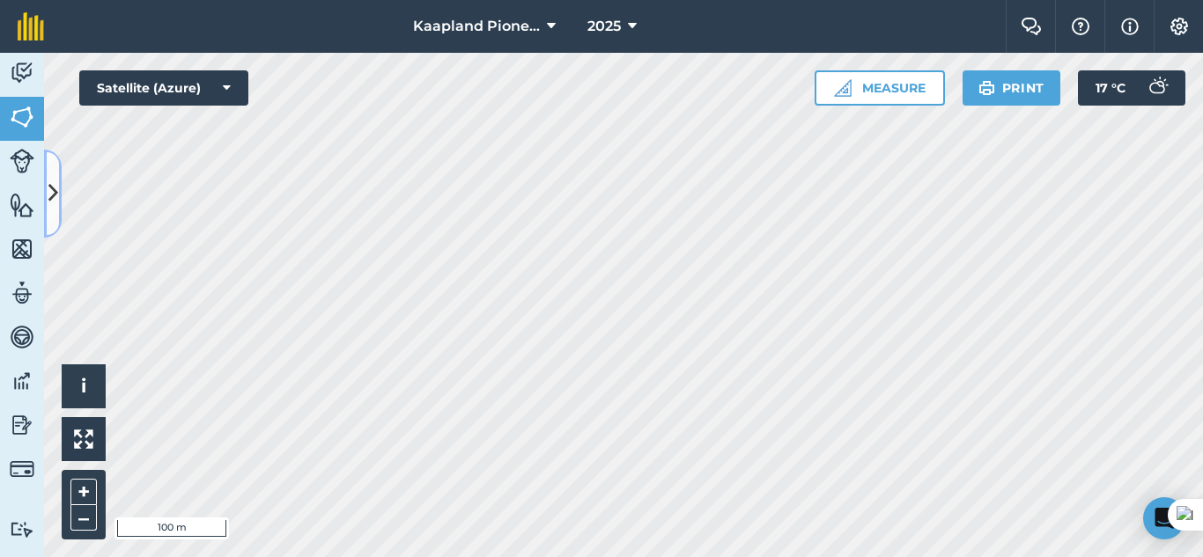
click at [54, 198] on icon at bounding box center [53, 193] width 10 height 31
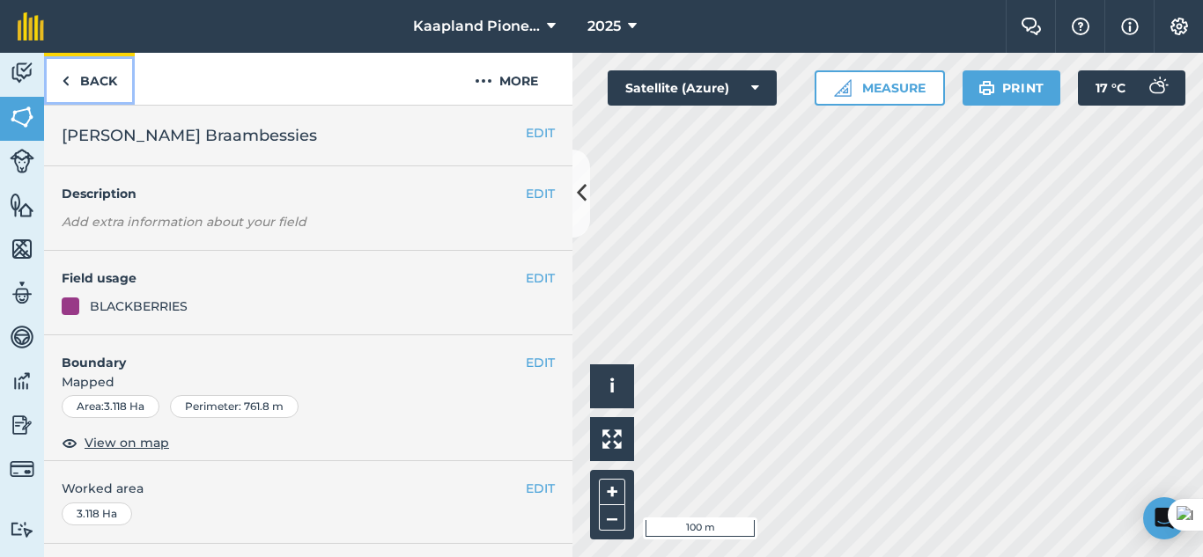
click at [91, 90] on link "Back" at bounding box center [89, 79] width 91 height 52
click at [23, 79] on img at bounding box center [22, 73] width 25 height 26
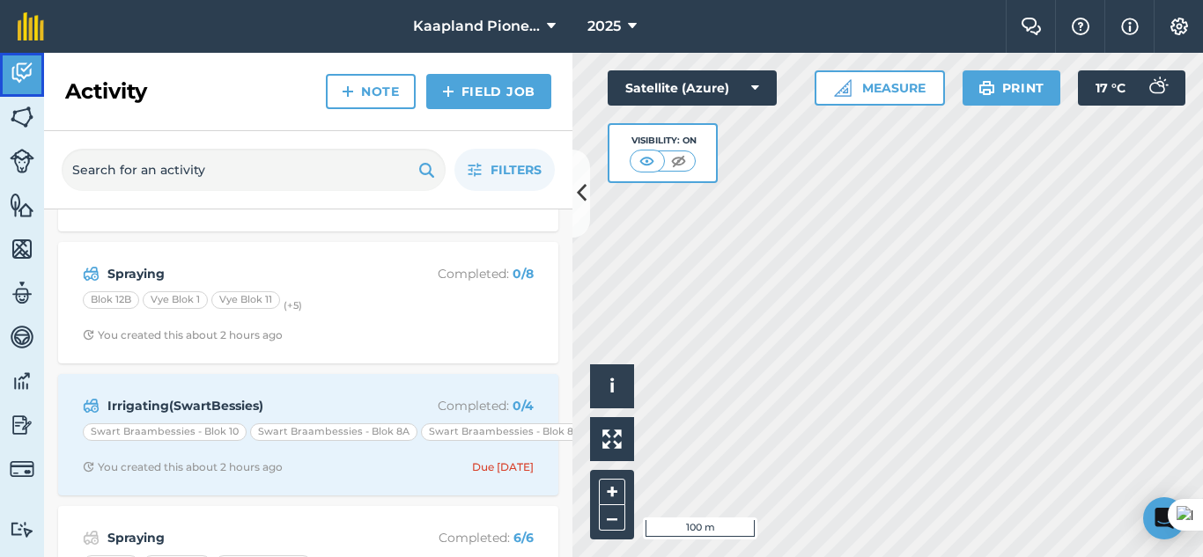
scroll to position [147, 0]
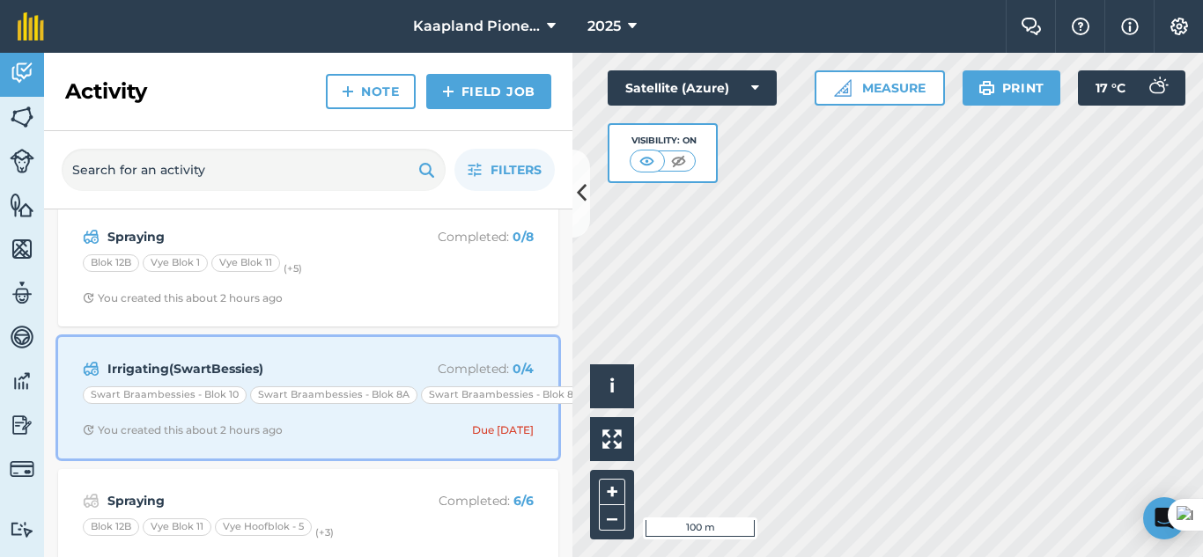
click at [254, 357] on div "Irrigating(SwartBessies) Completed : 0 / 4 [PERSON_NAME] Braambessies - Blok 10…" at bounding box center [308, 398] width 479 height 100
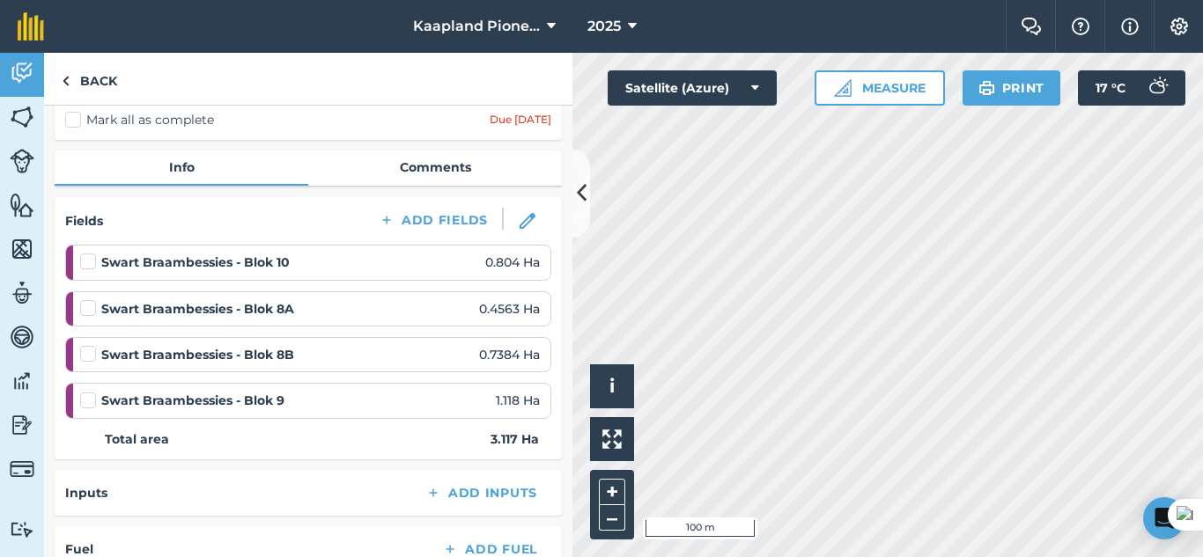
scroll to position [147, 0]
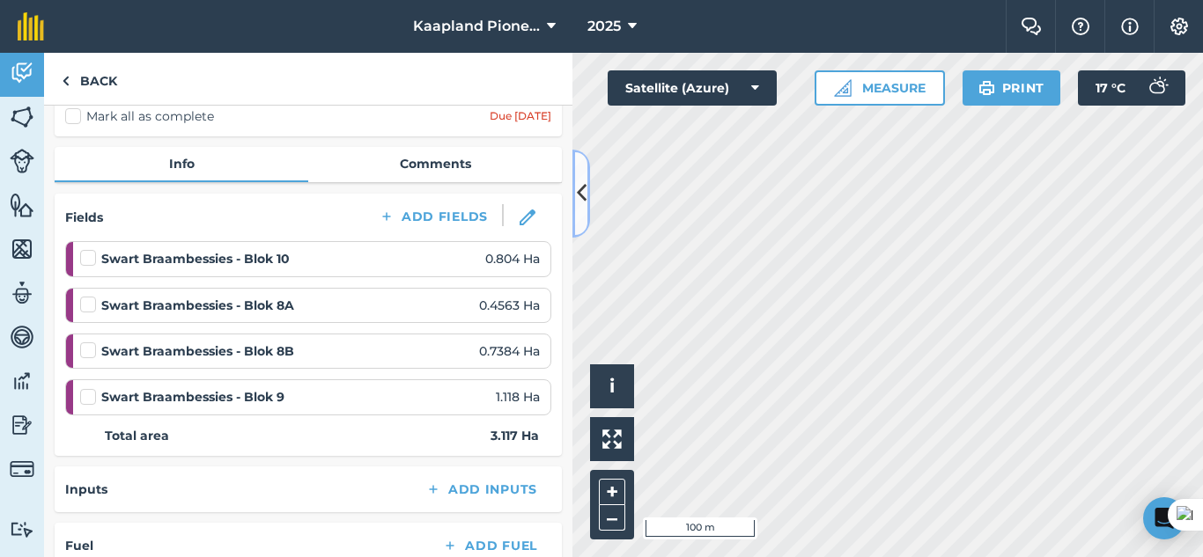
click at [576, 210] on button at bounding box center [581, 194] width 18 height 88
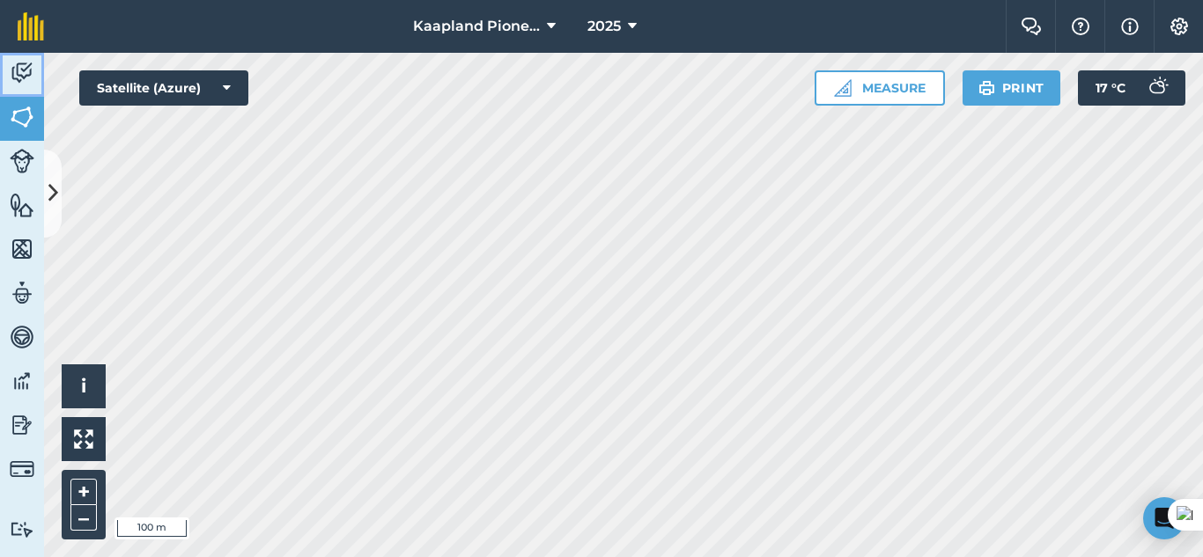
click at [19, 72] on img at bounding box center [22, 73] width 25 height 26
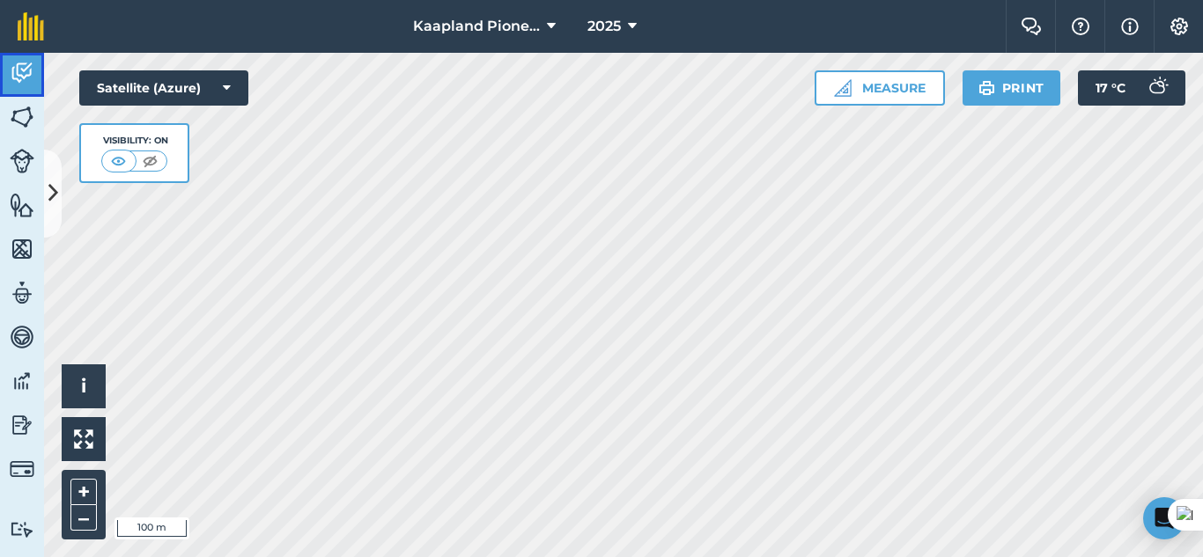
click at [21, 73] on img at bounding box center [22, 73] width 25 height 26
click at [55, 193] on icon at bounding box center [53, 193] width 10 height 31
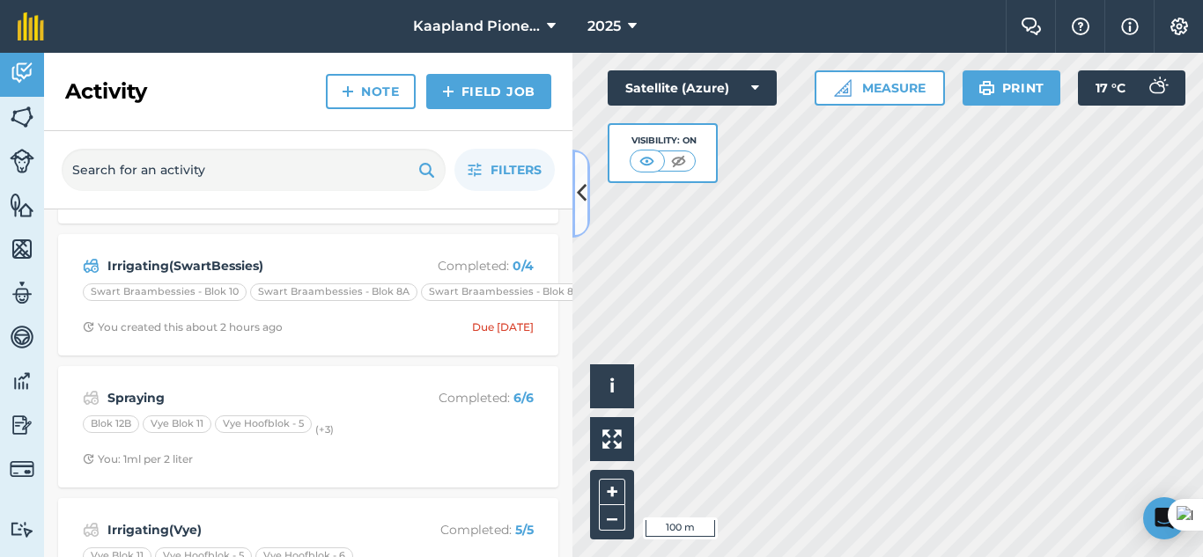
scroll to position [293, 0]
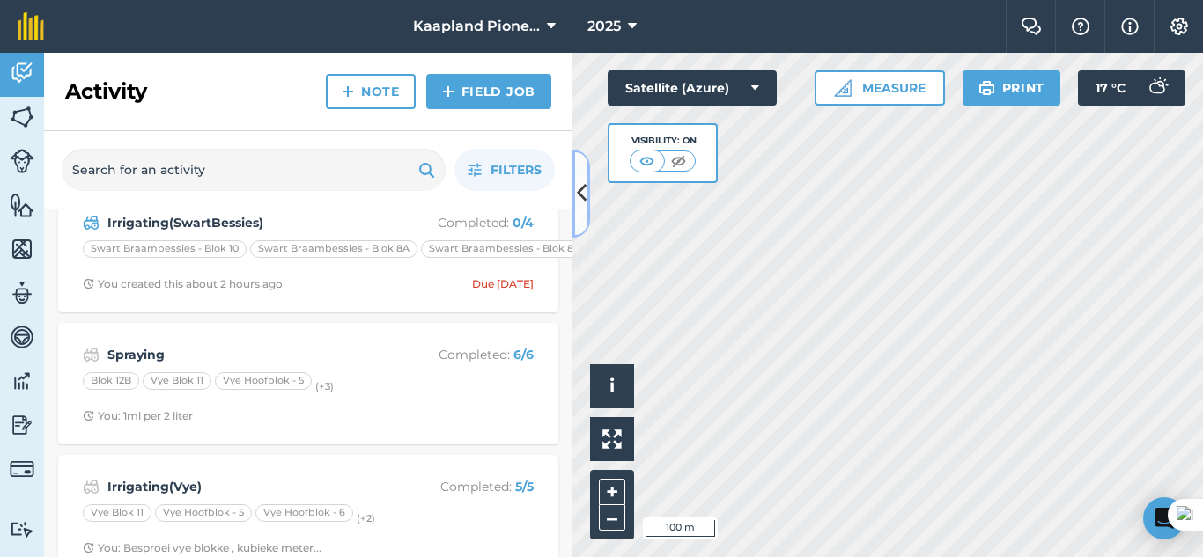
click at [583, 195] on icon at bounding box center [582, 193] width 10 height 31
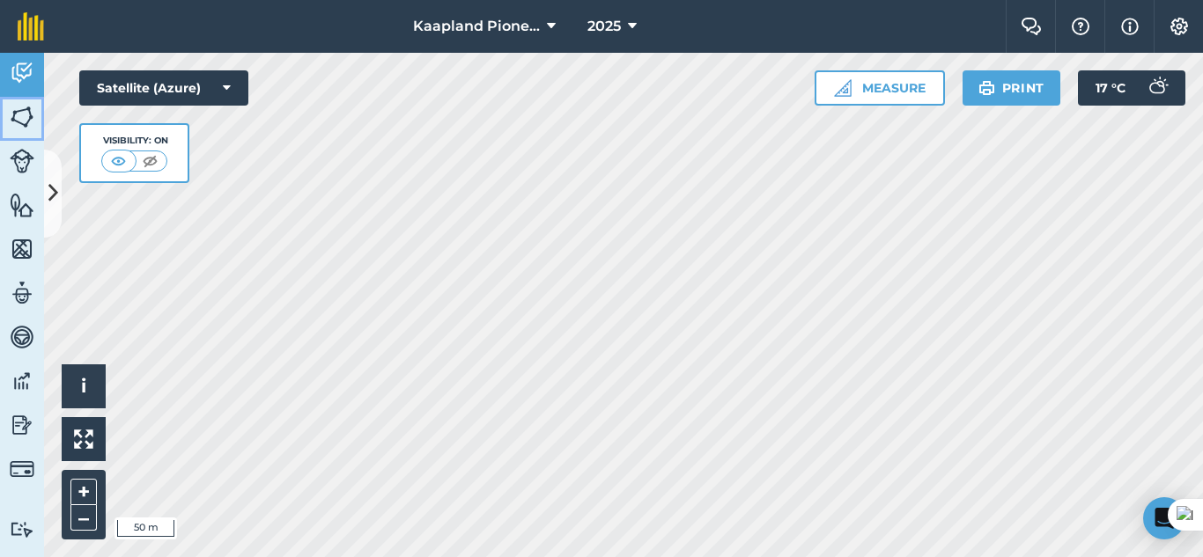
click at [15, 101] on link "Fields" at bounding box center [22, 119] width 44 height 44
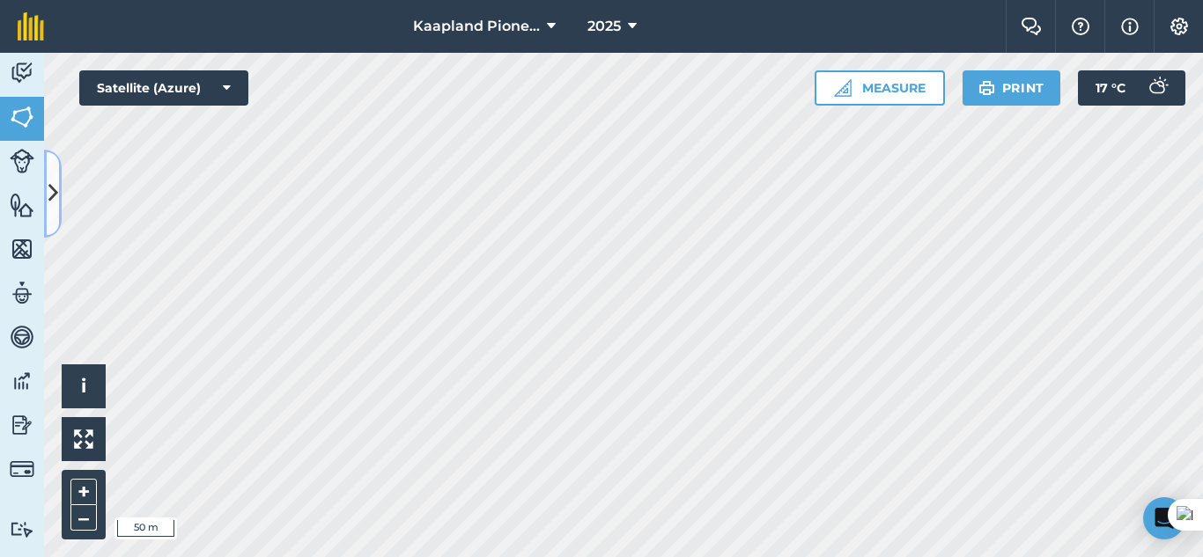
click at [49, 196] on icon at bounding box center [53, 193] width 10 height 31
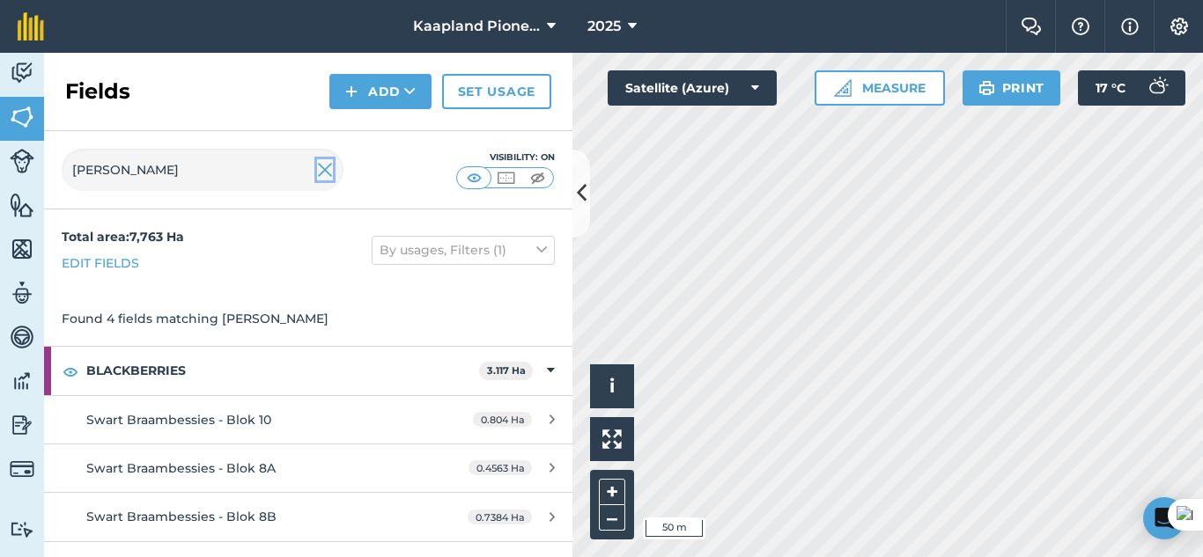
click at [327, 173] on img at bounding box center [325, 169] width 16 height 21
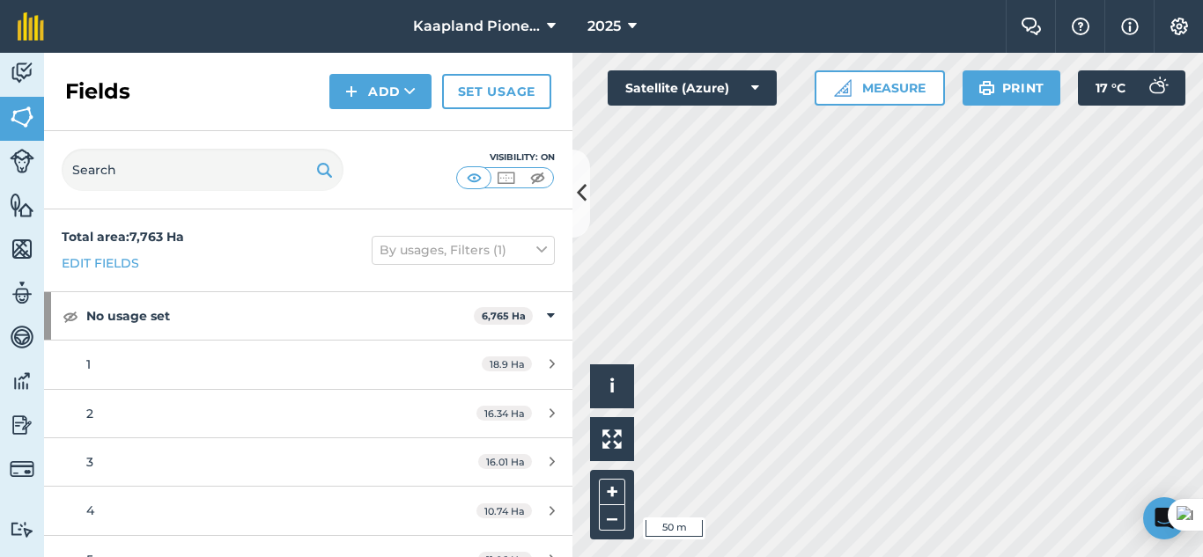
click at [570, 206] on div "Visibility: On" at bounding box center [308, 170] width 528 height 78
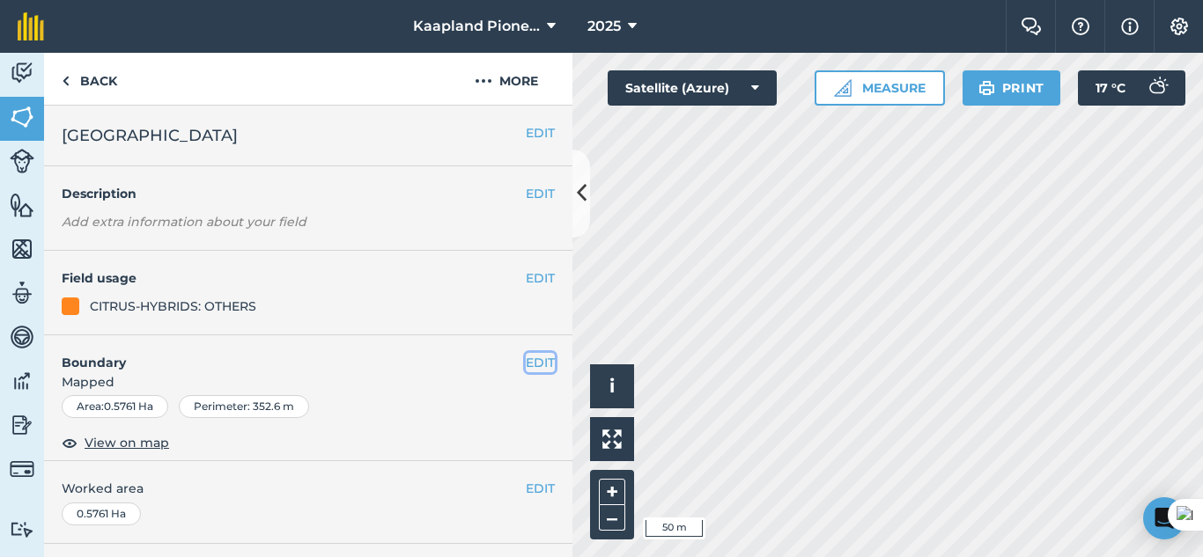
click at [533, 363] on button "EDIT" at bounding box center [540, 362] width 29 height 19
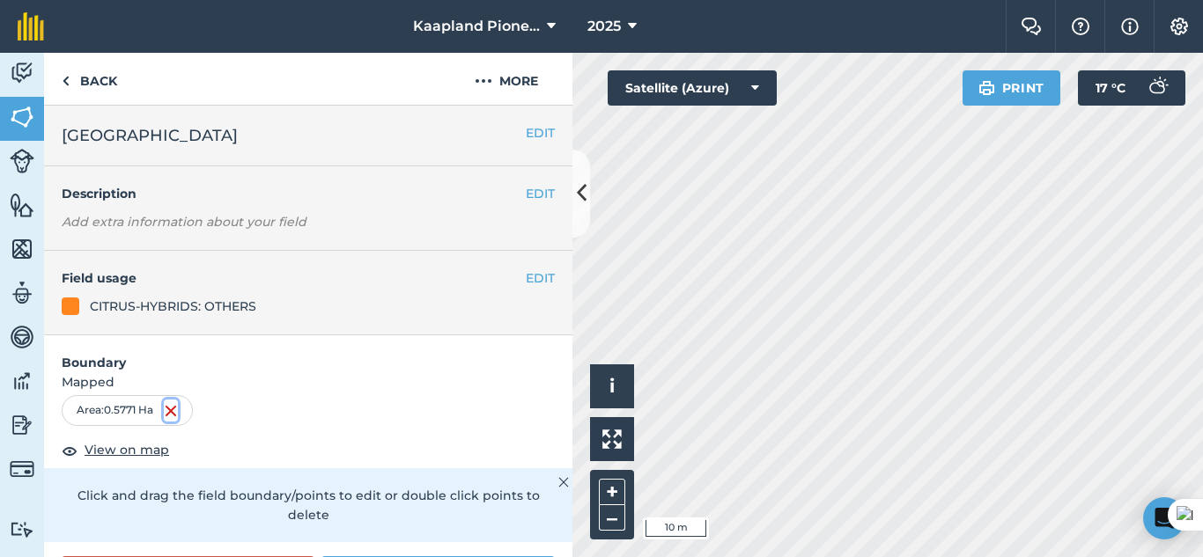
click at [178, 406] on img at bounding box center [171, 411] width 14 height 21
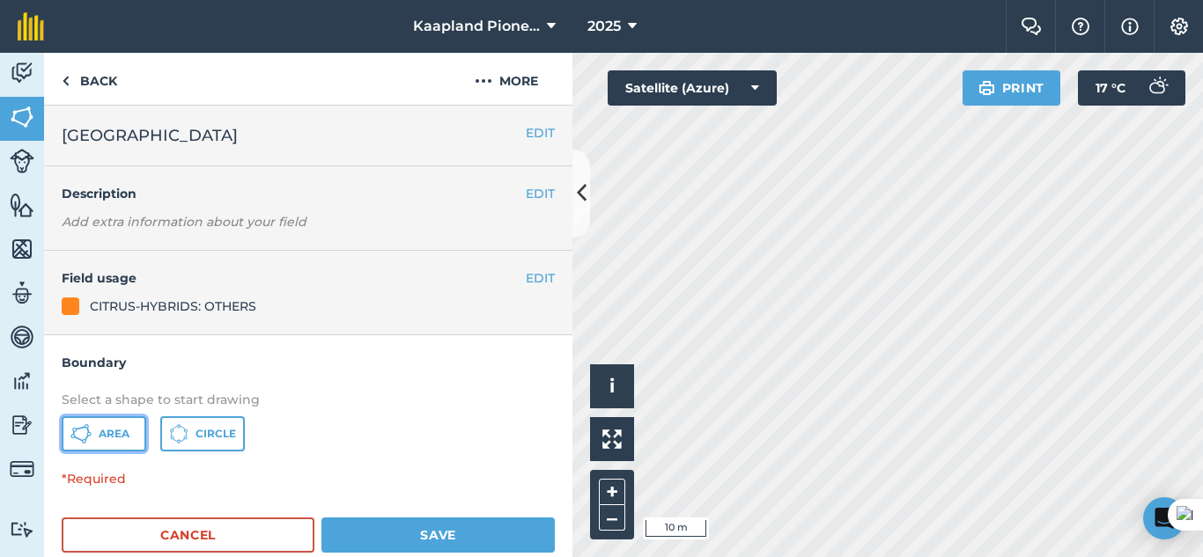
click at [133, 431] on button "Area" at bounding box center [104, 433] width 85 height 35
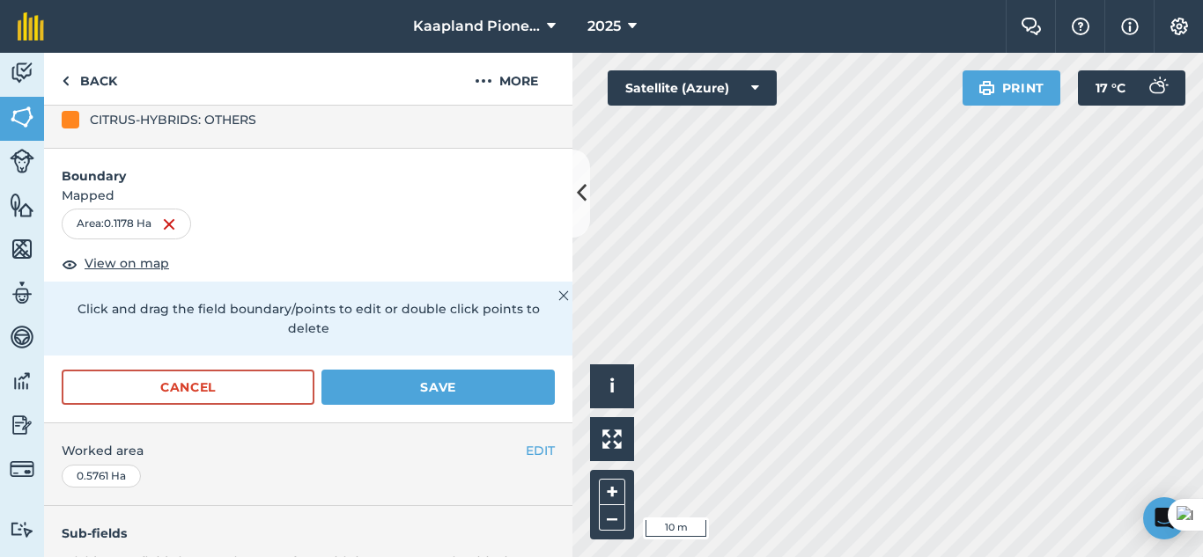
scroll to position [176, 0]
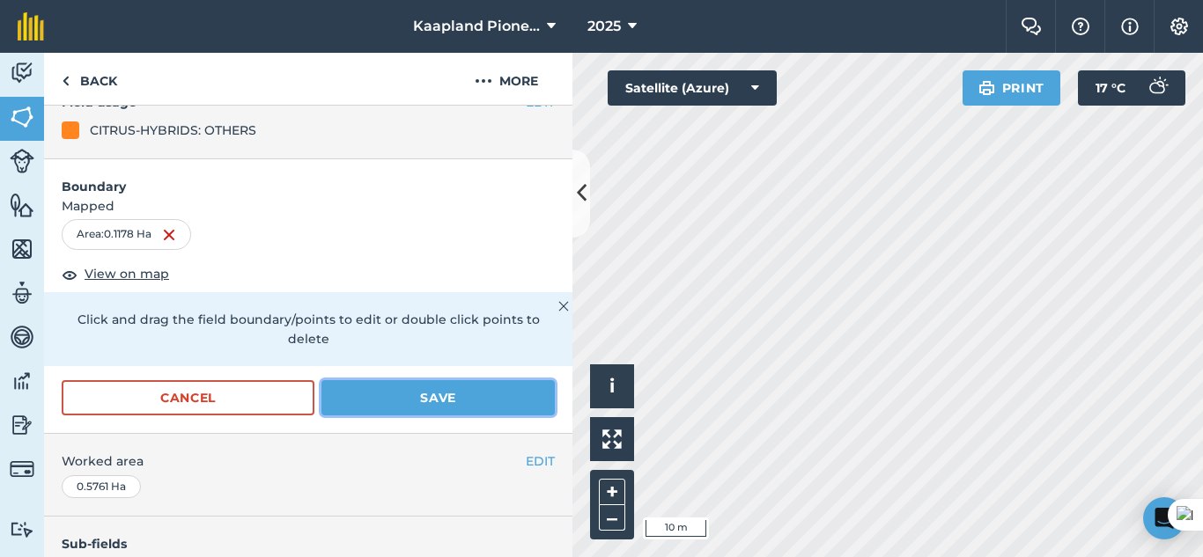
click at [460, 397] on button "Save" at bounding box center [437, 397] width 233 height 35
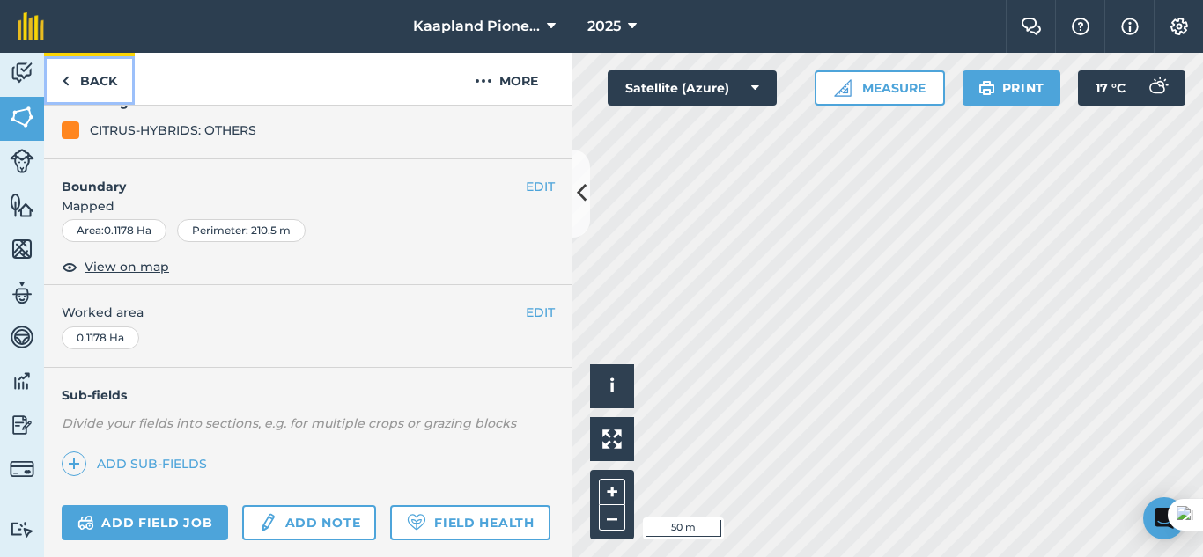
click at [93, 74] on link "Back" at bounding box center [89, 79] width 91 height 52
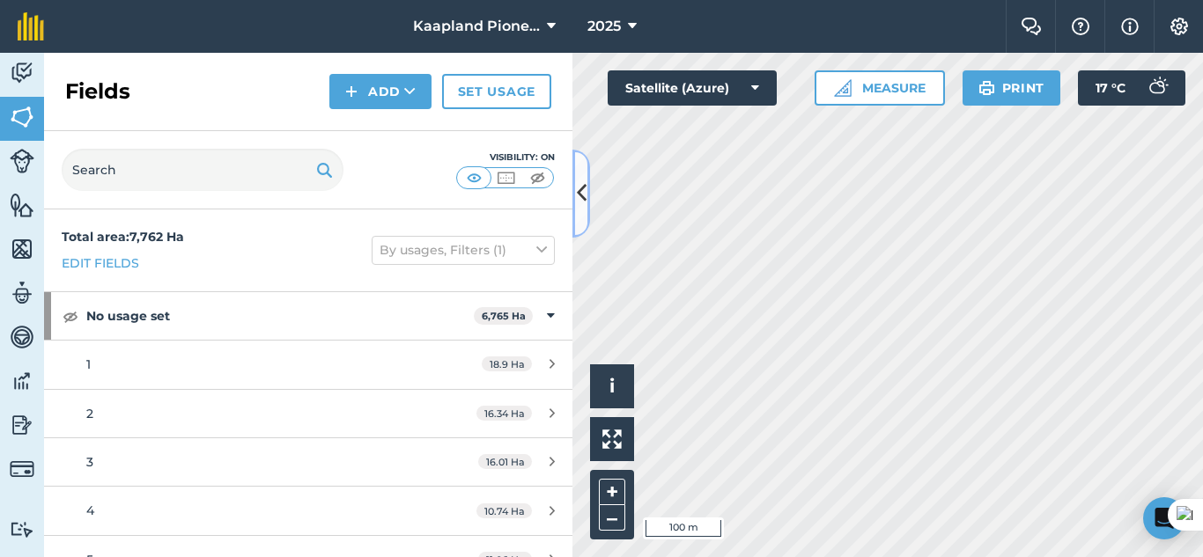
click at [580, 207] on icon at bounding box center [582, 193] width 10 height 31
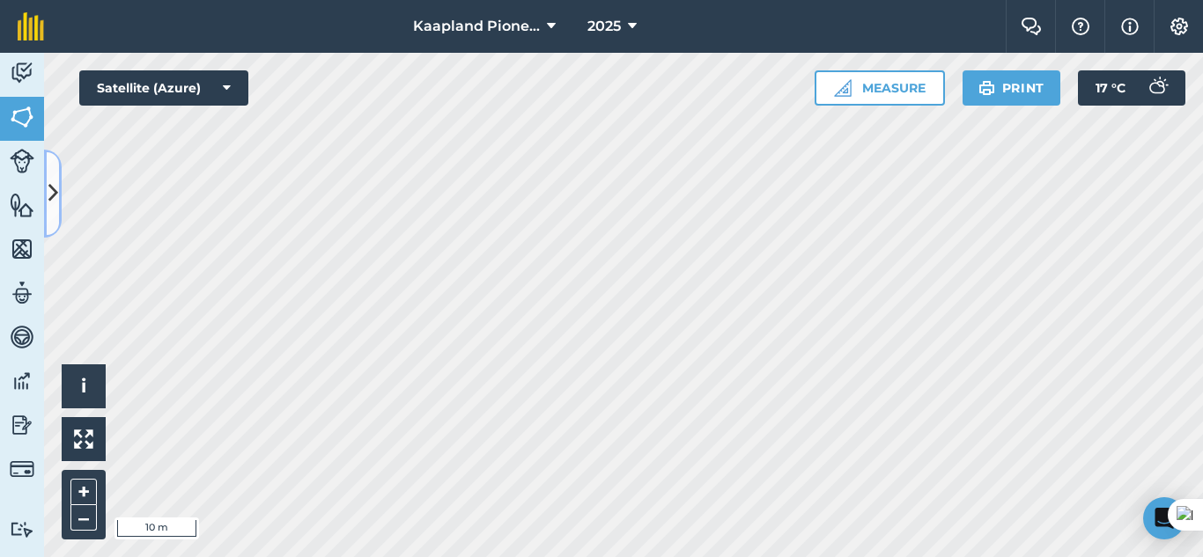
click at [51, 189] on icon at bounding box center [53, 193] width 10 height 31
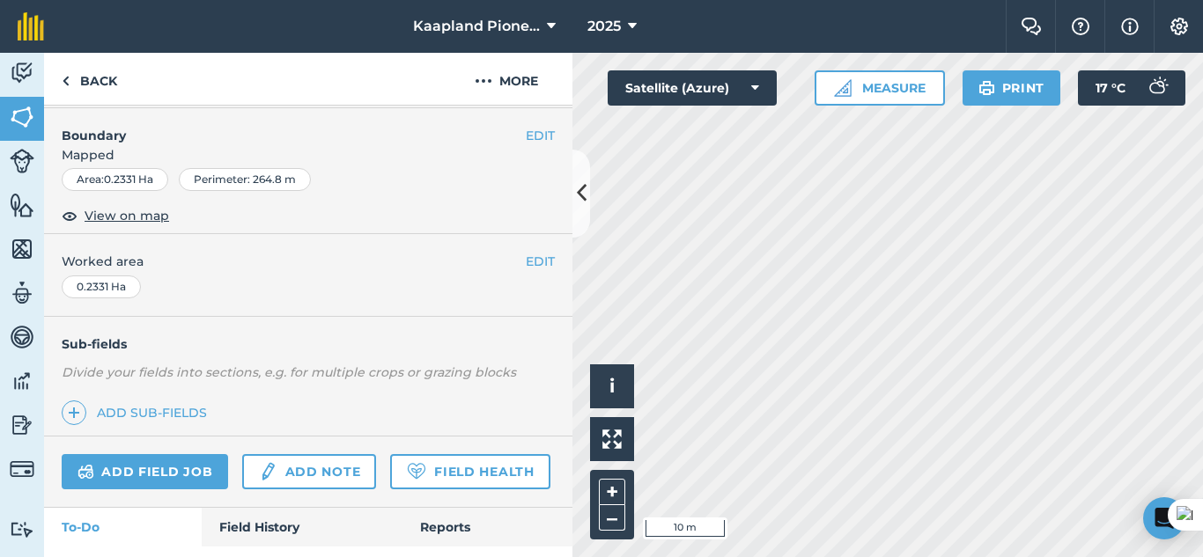
scroll to position [336, 0]
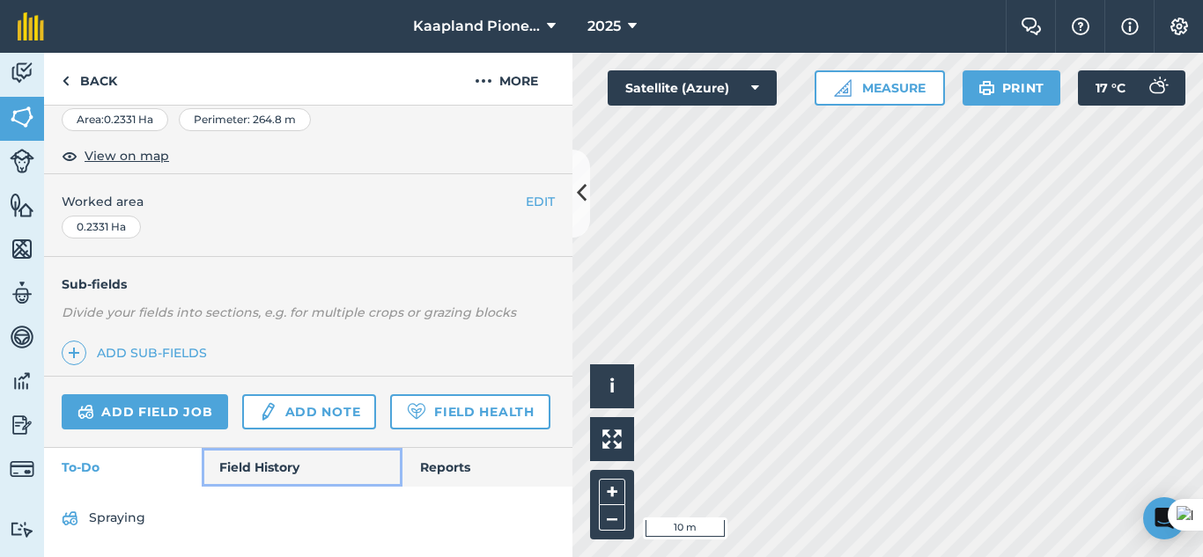
click at [236, 467] on link "Field History" at bounding box center [302, 467] width 200 height 39
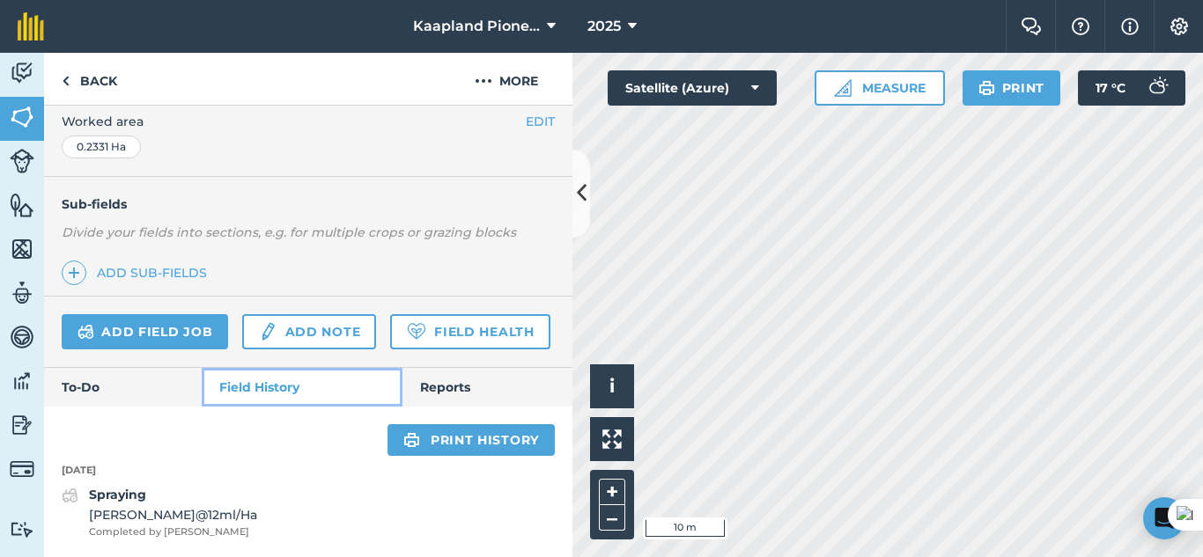
scroll to position [416, 0]
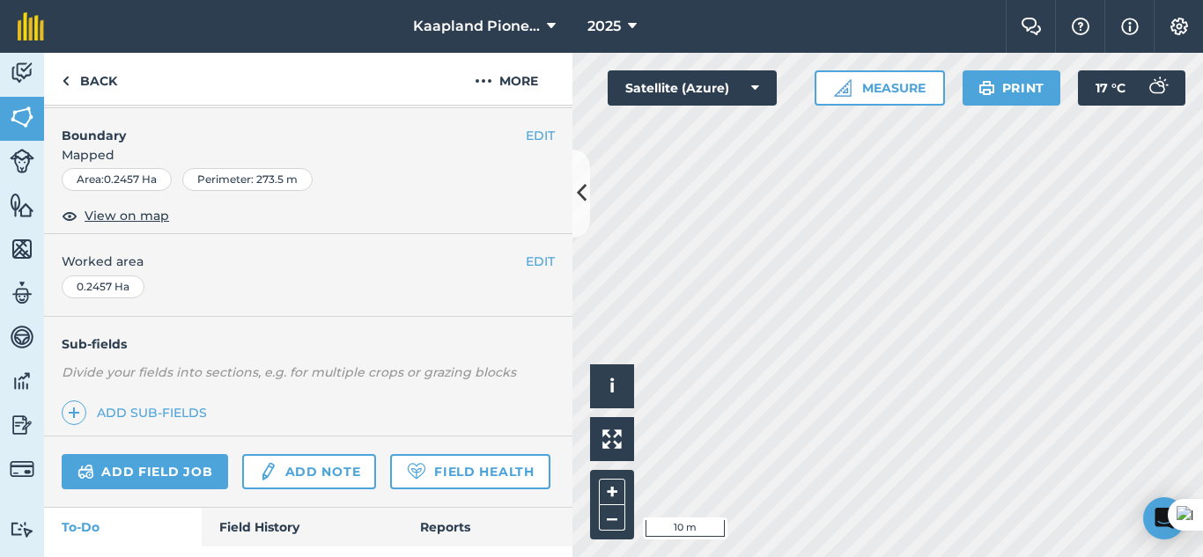
scroll to position [336, 0]
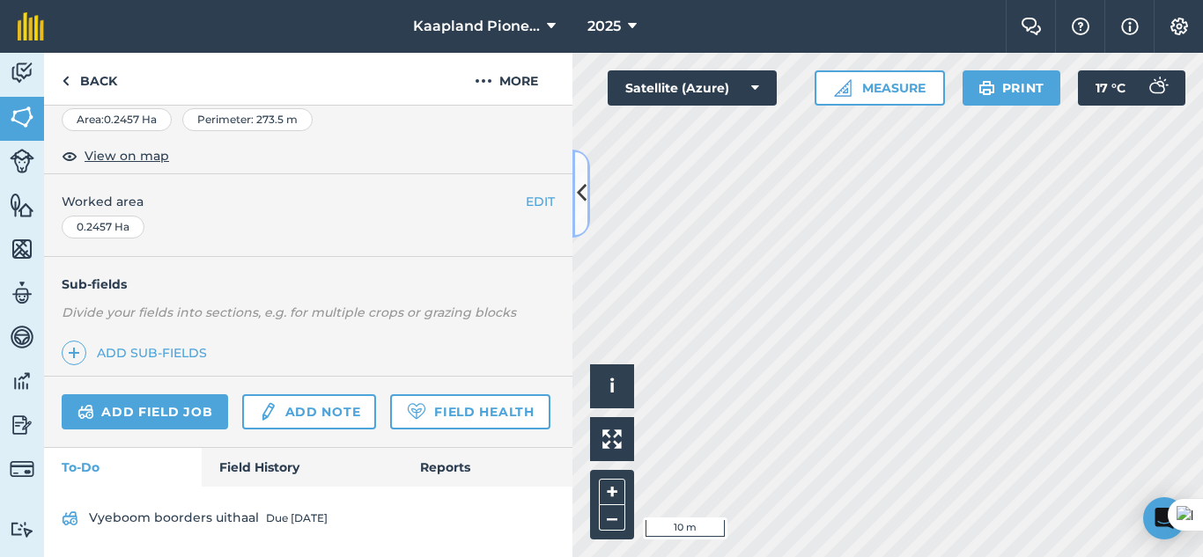
click at [582, 197] on icon at bounding box center [582, 193] width 10 height 31
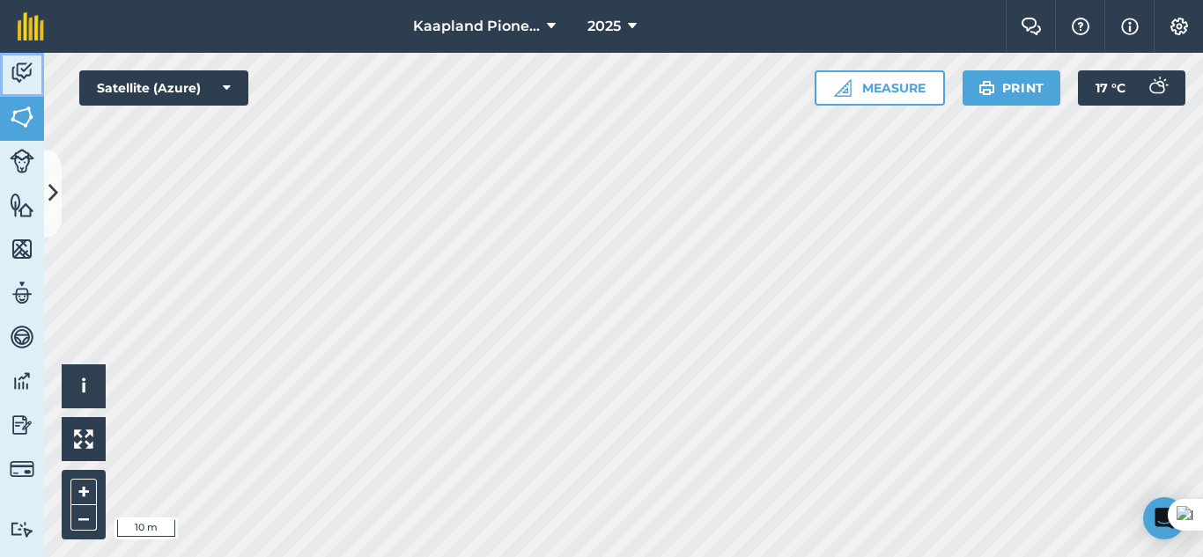
click at [28, 70] on img at bounding box center [22, 73] width 25 height 26
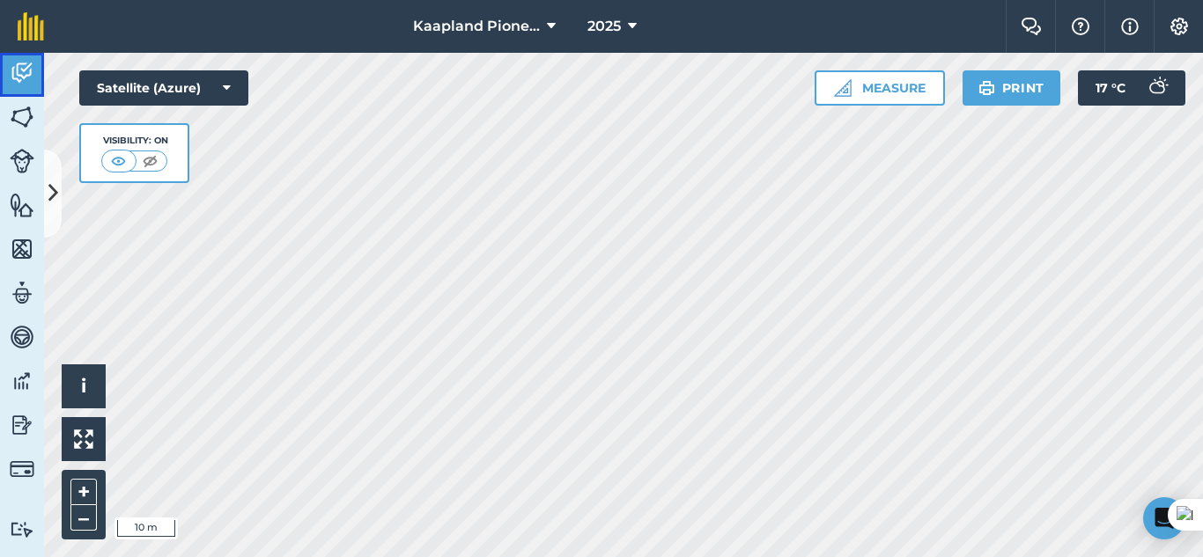
click at [0, 70] on link "Activity" at bounding box center [22, 75] width 44 height 44
click at [49, 194] on icon at bounding box center [53, 193] width 10 height 31
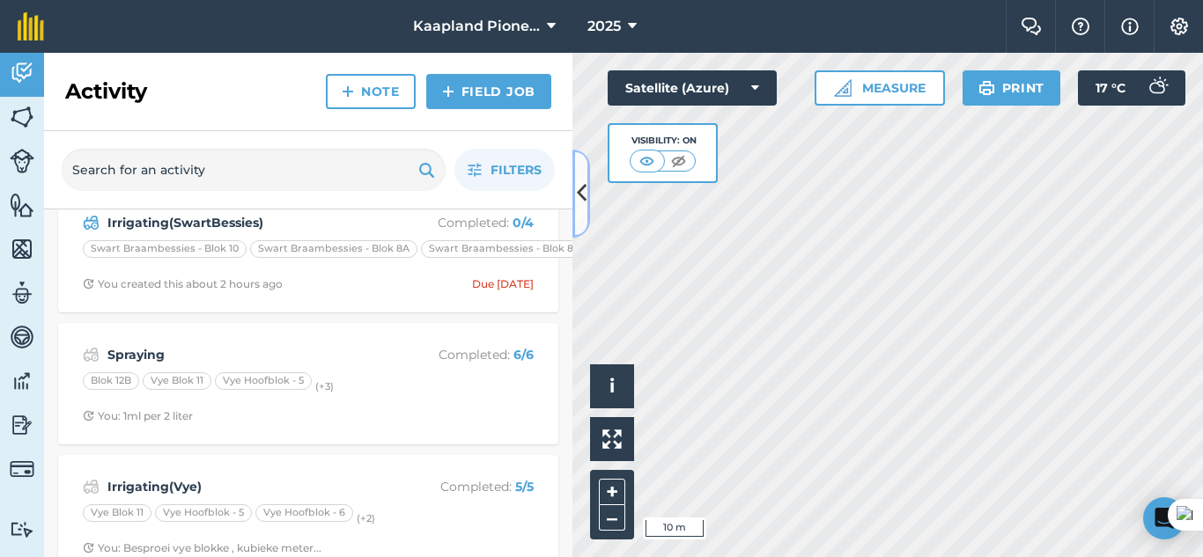
scroll to position [336, 0]
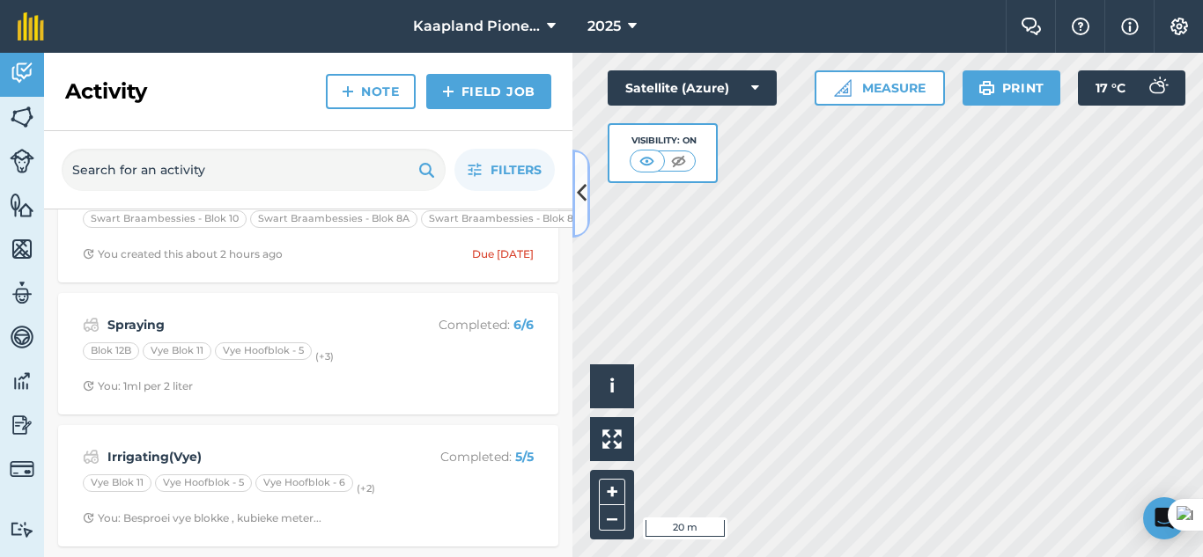
click at [583, 214] on button at bounding box center [581, 194] width 18 height 88
